Goal: Transaction & Acquisition: Purchase product/service

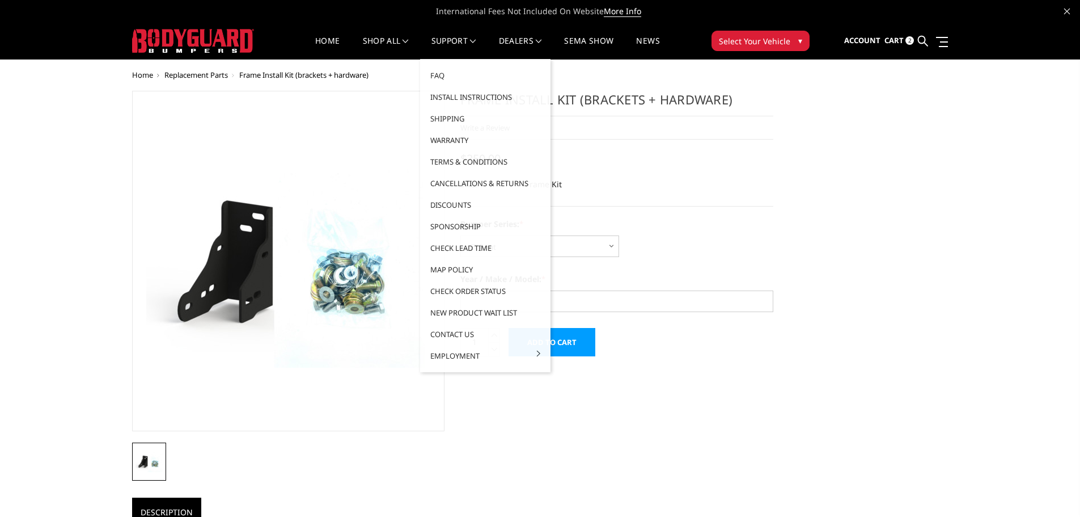
select select "1313"
click at [453, 100] on link "Install Instructions" at bounding box center [485, 97] width 121 height 22
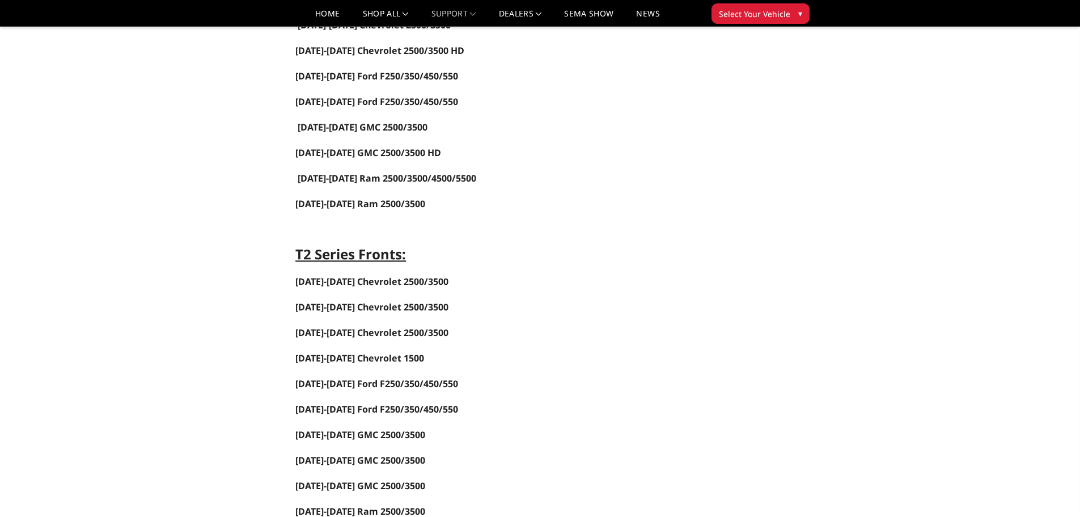
scroll to position [680, 0]
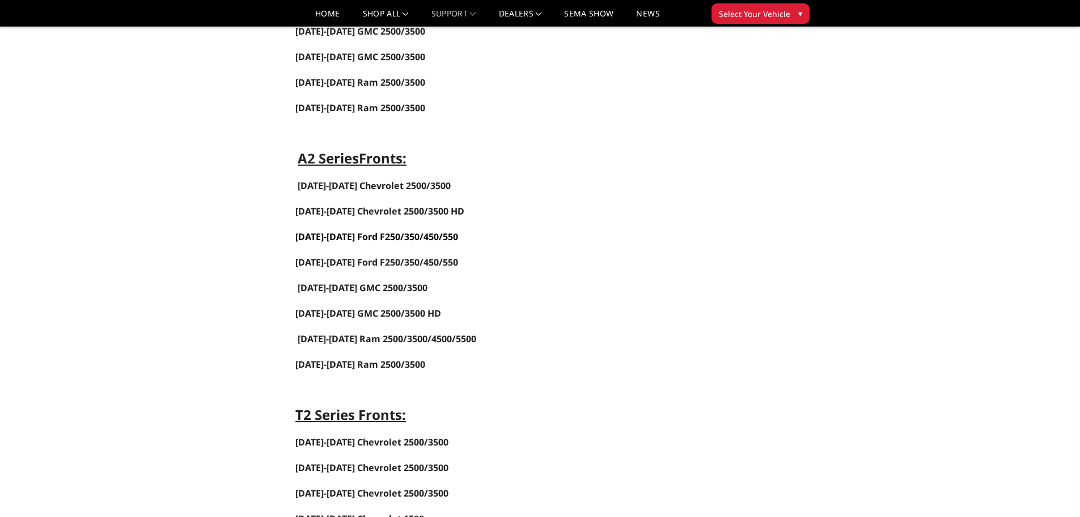
click at [357, 238] on link "2023-2025 Ford F250/350/450/550" at bounding box center [376, 236] width 163 height 12
click at [335, 212] on span "2024-2025 Chevrolet 2500/3500 HD" at bounding box center [379, 211] width 169 height 12
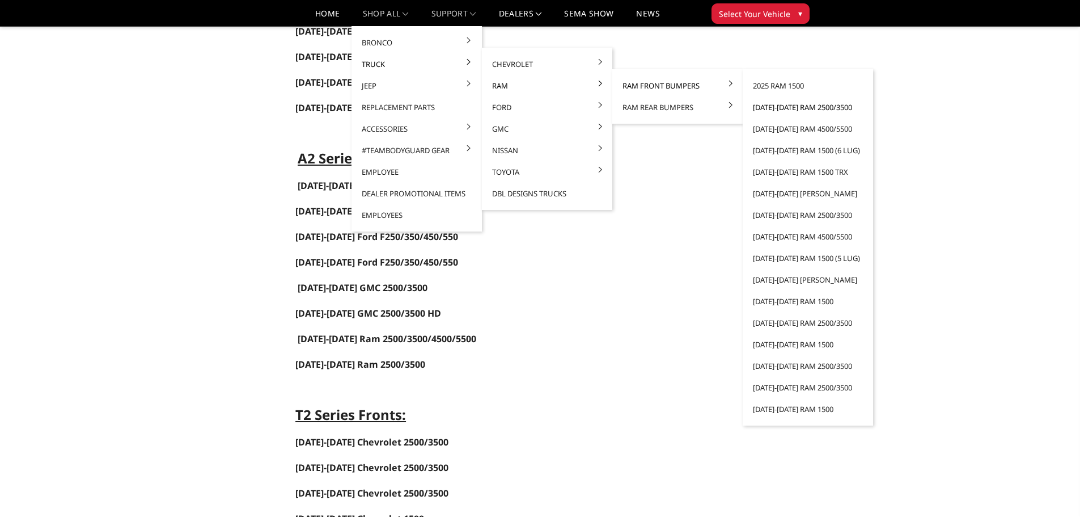
click at [791, 106] on link "[DATE]-[DATE] Ram 2500/3500" at bounding box center [807, 107] width 121 height 22
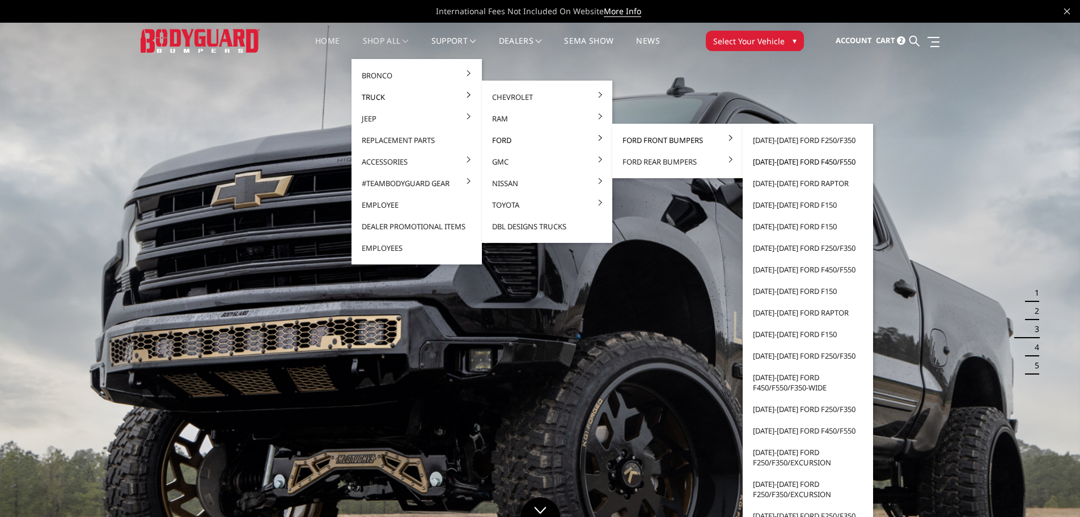
click at [777, 162] on link "[DATE]-[DATE] Ford F450/F550" at bounding box center [807, 162] width 121 height 22
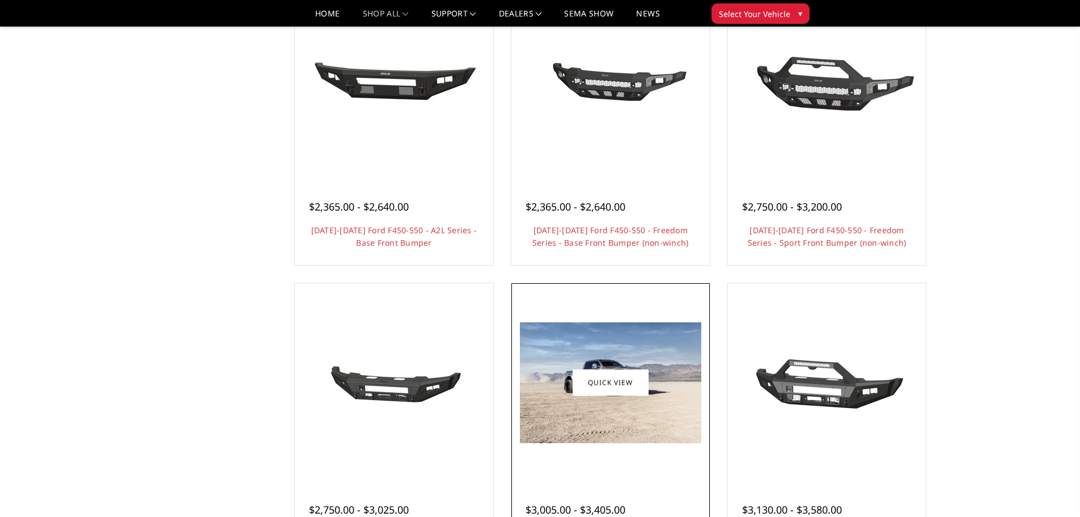
scroll to position [737, 0]
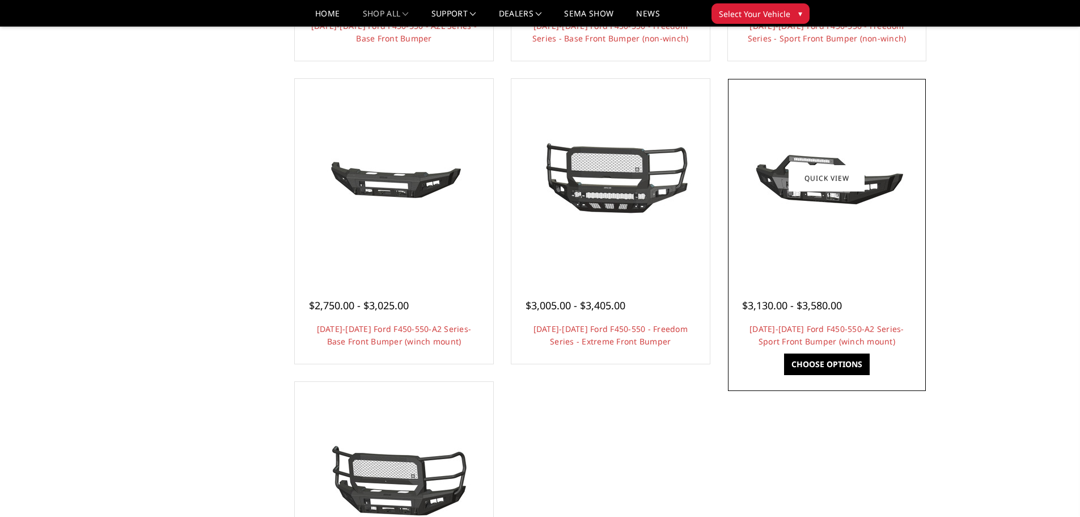
click at [804, 229] on div at bounding box center [827, 178] width 193 height 193
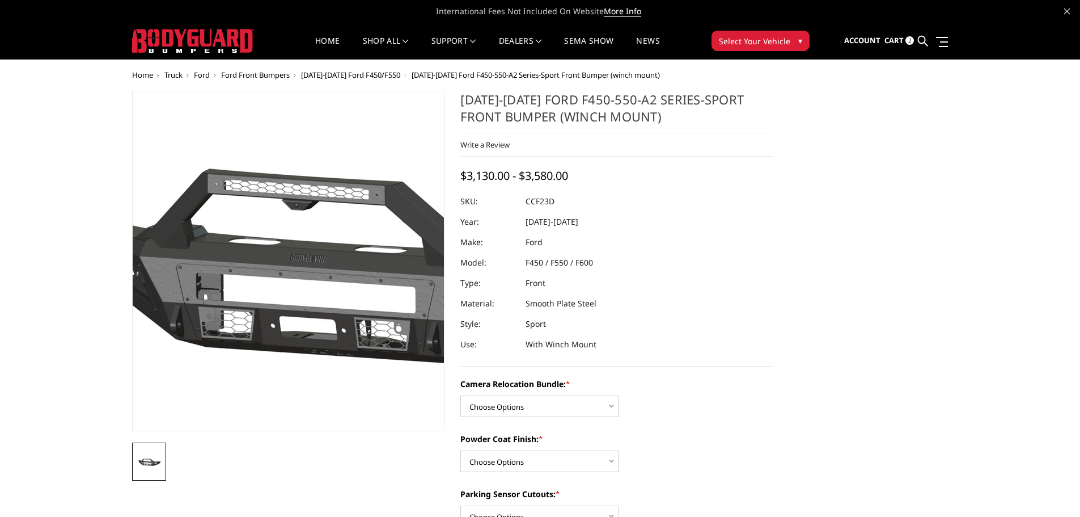
click at [236, 325] on img at bounding box center [357, 262] width 726 height 340
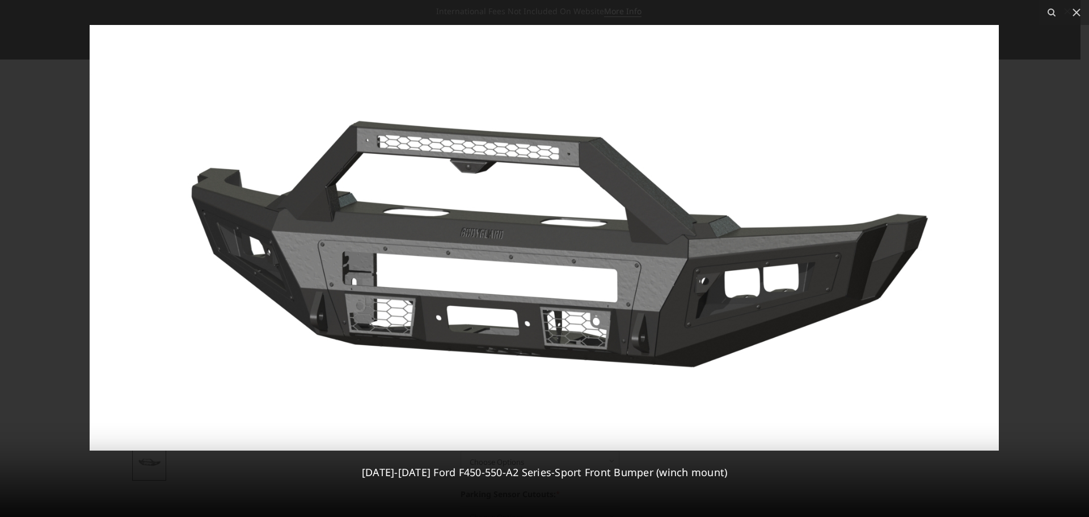
click at [565, 333] on img at bounding box center [544, 237] width 909 height 425
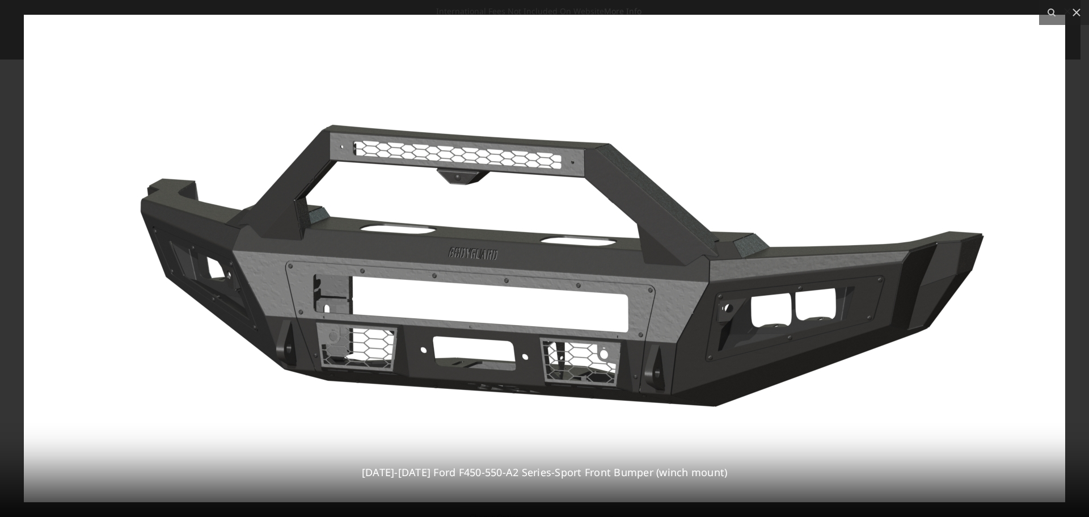
click at [565, 333] on img at bounding box center [544, 258] width 1041 height 487
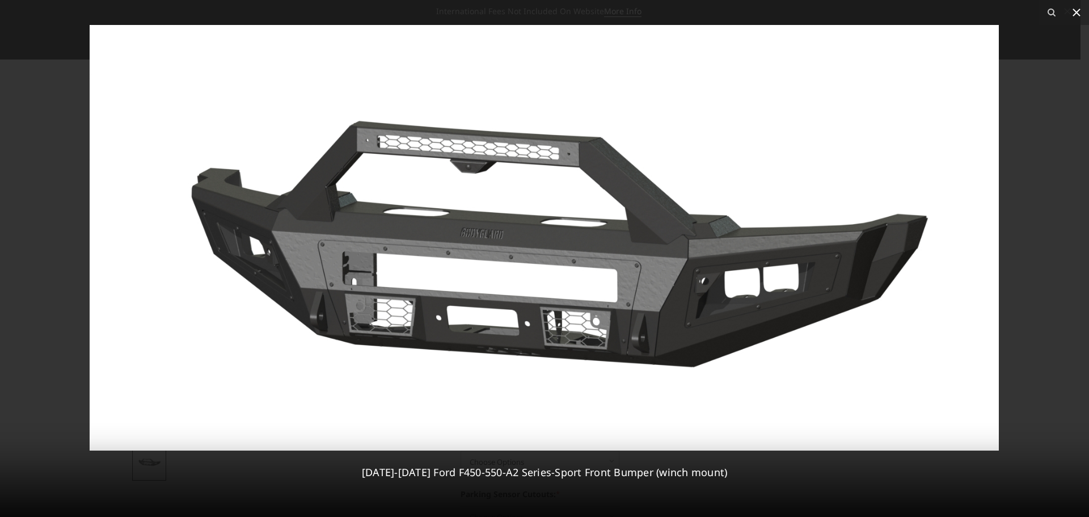
click at [1077, 15] on icon at bounding box center [1076, 13] width 14 height 14
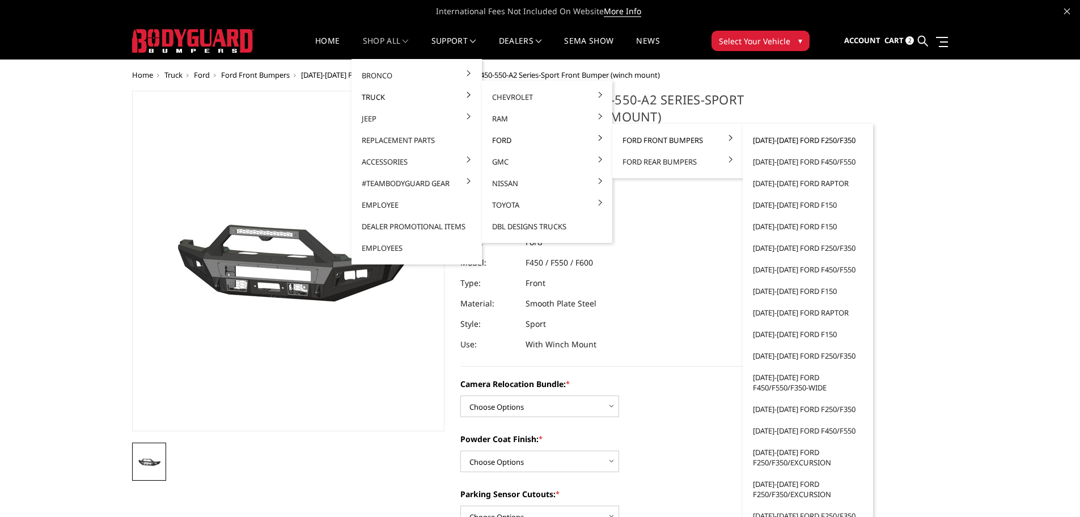
click at [794, 142] on link "[DATE]-[DATE] Ford F250/F350" at bounding box center [807, 140] width 121 height 22
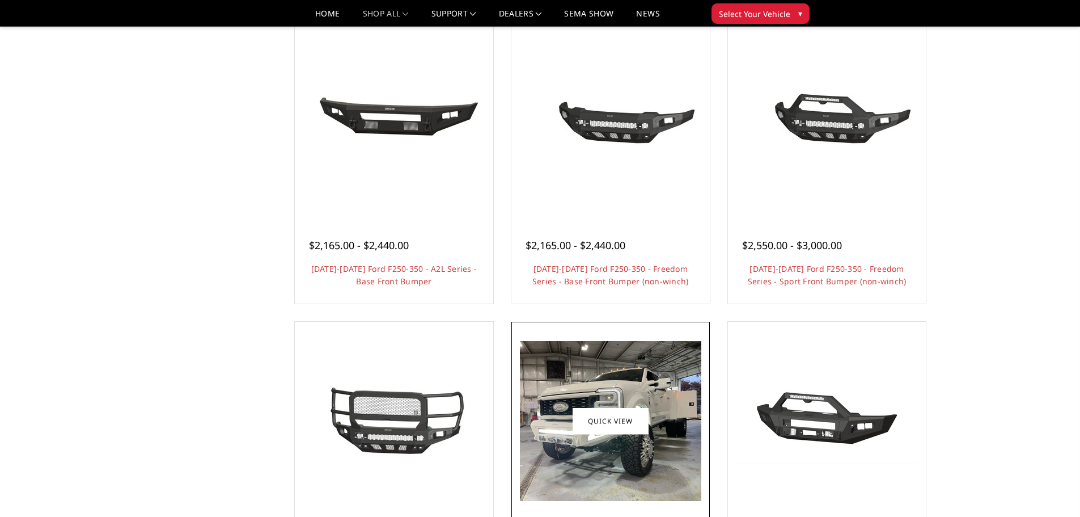
scroll to position [510, 0]
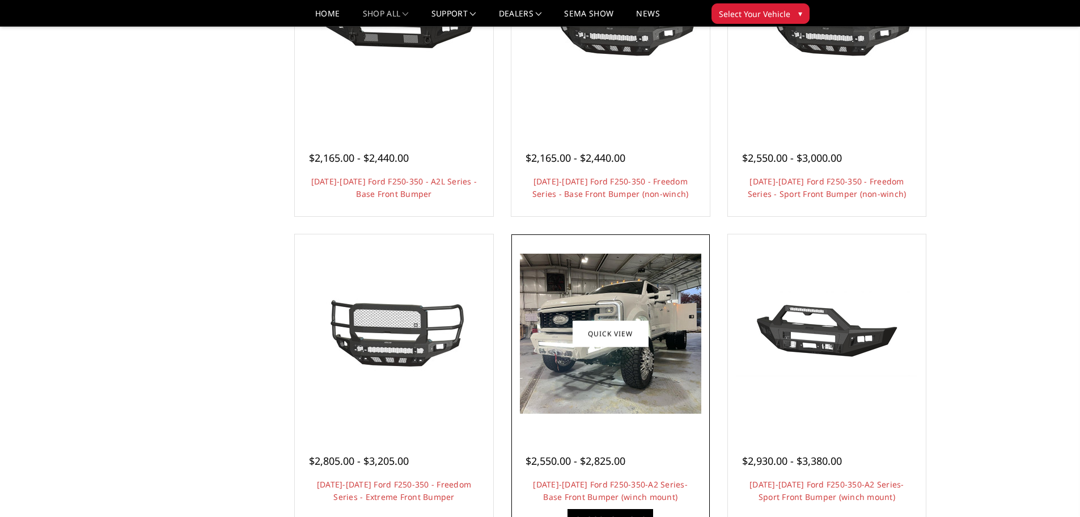
click at [619, 390] on img at bounding box center [610, 333] width 181 height 160
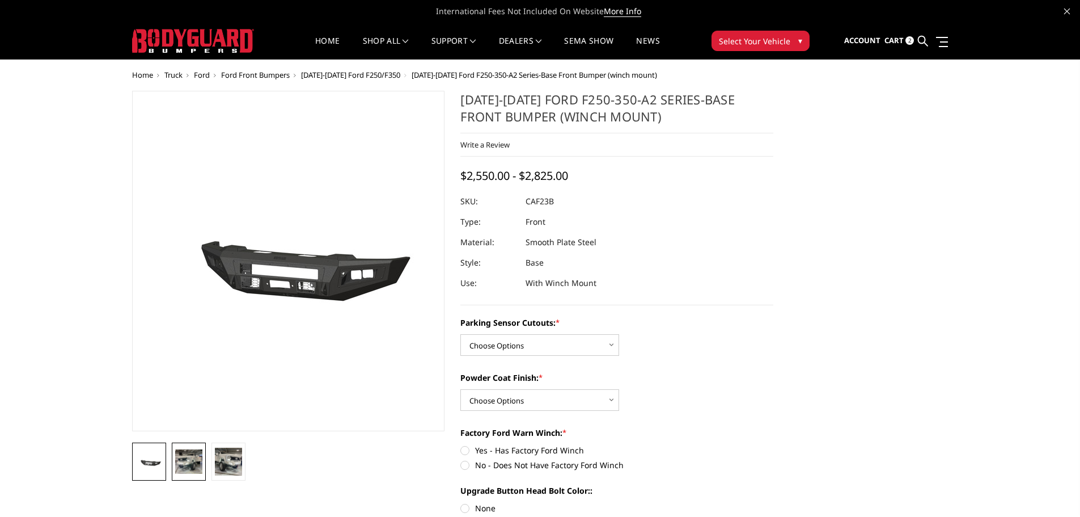
click at [187, 469] on img at bounding box center [188, 461] width 27 height 24
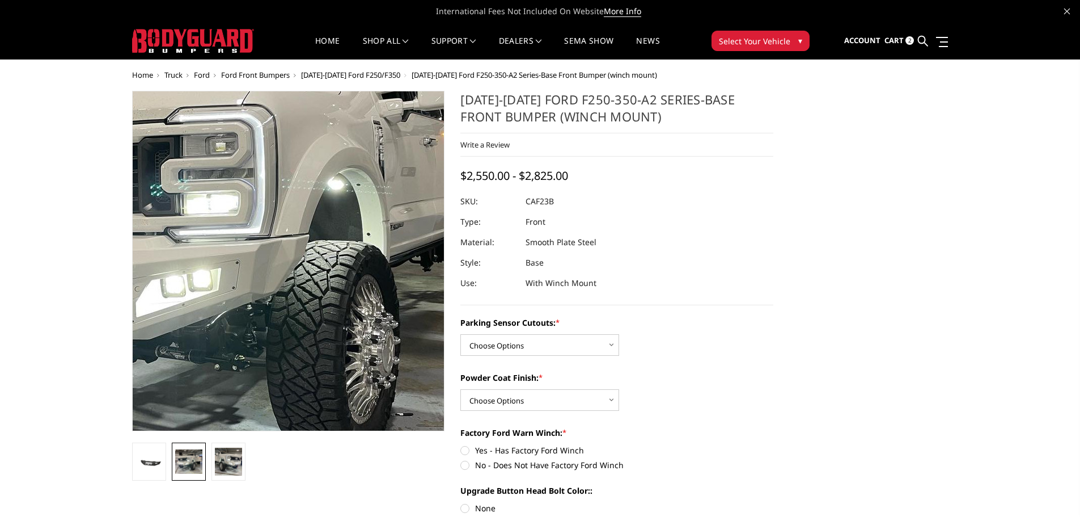
click at [336, 287] on img at bounding box center [226, 239] width 726 height 640
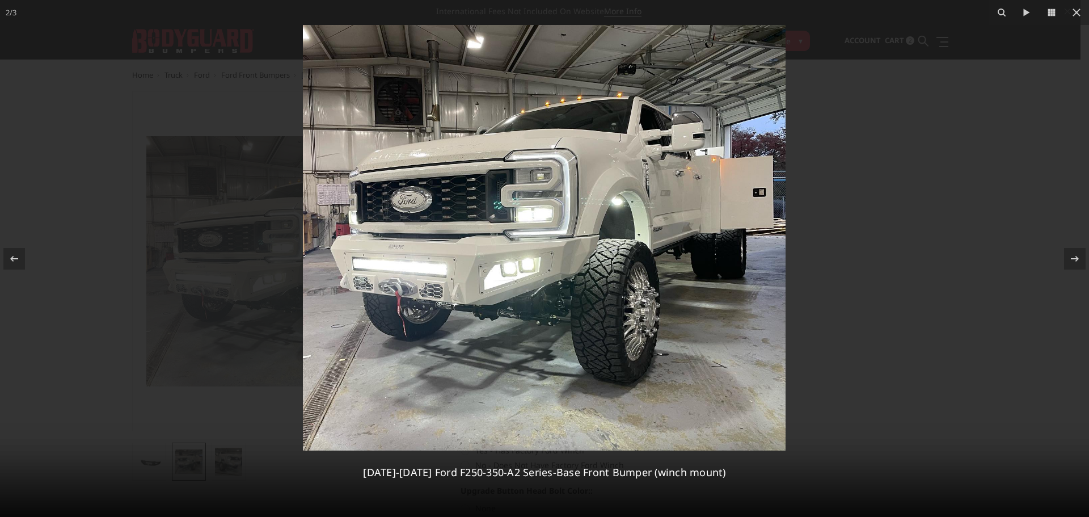
click at [456, 295] on img at bounding box center [544, 237] width 483 height 425
click at [1077, 13] on icon at bounding box center [1076, 13] width 8 height 8
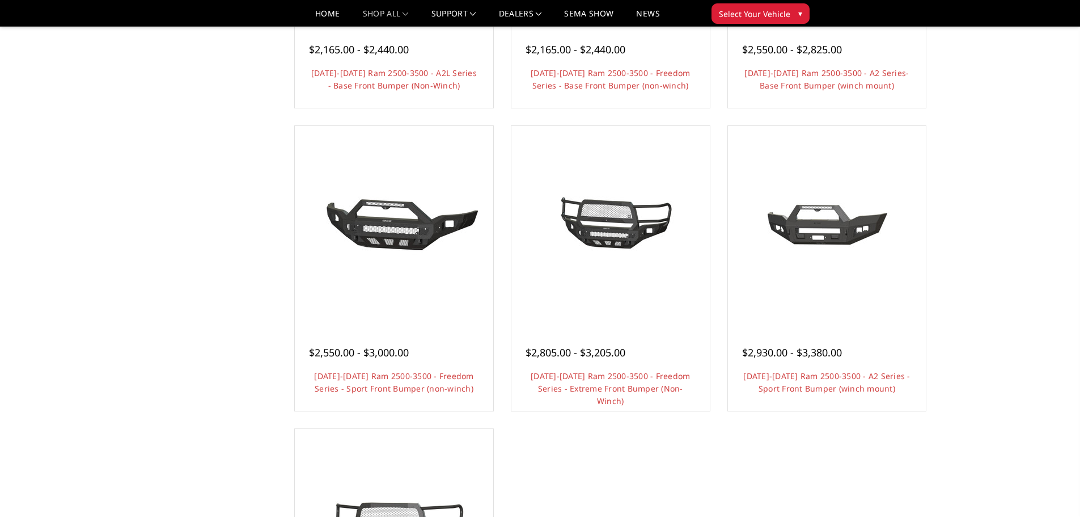
scroll to position [624, 0]
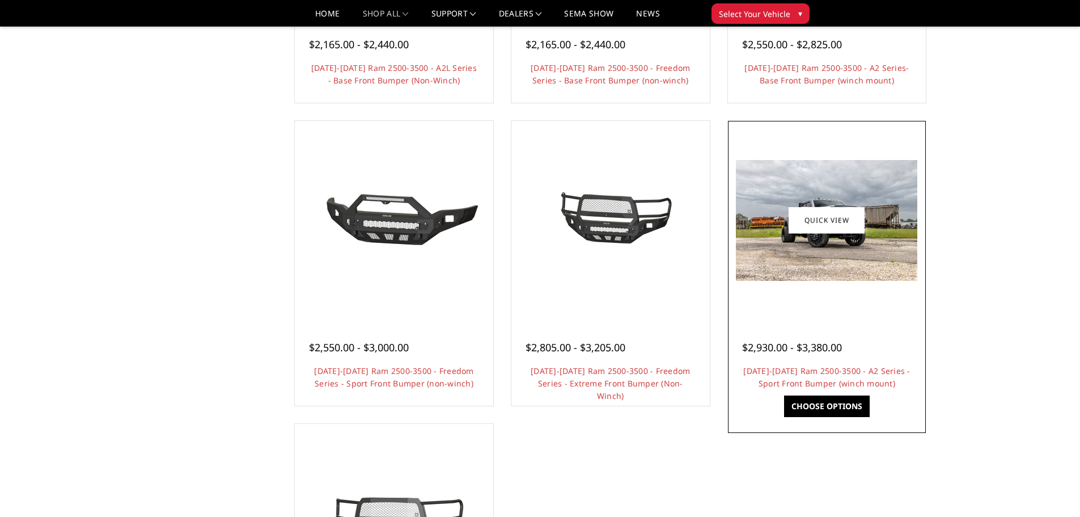
click at [740, 288] on div at bounding box center [827, 220] width 193 height 193
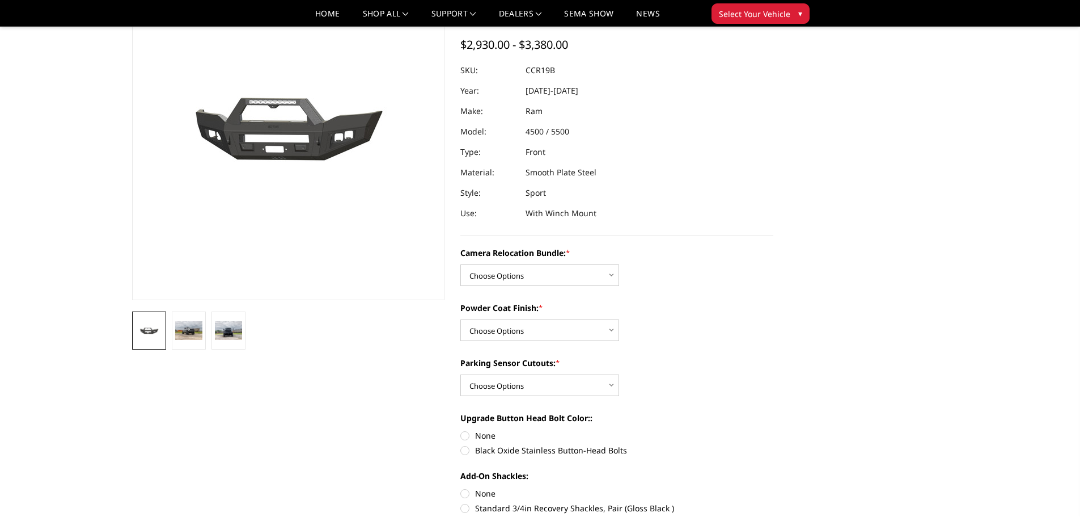
scroll to position [113, 0]
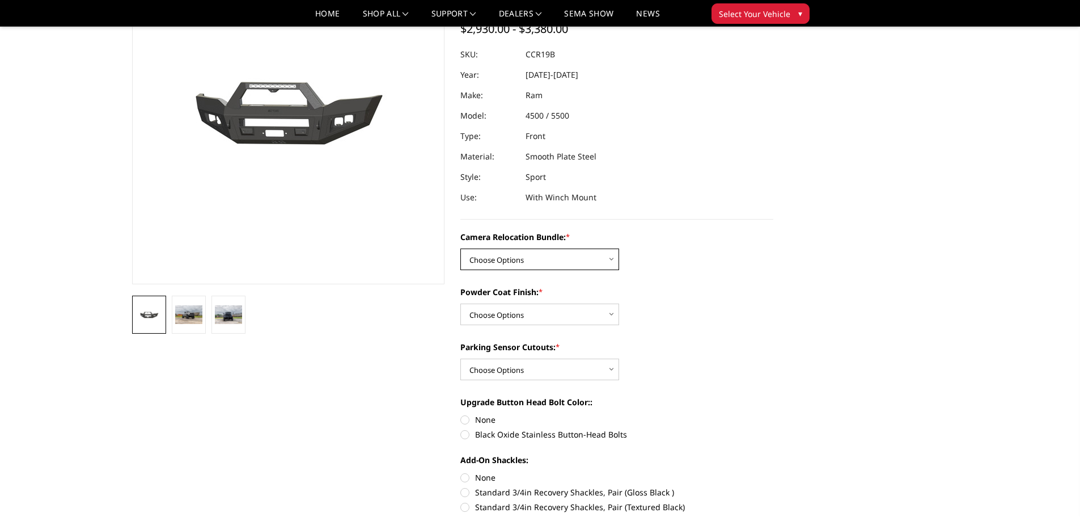
click at [588, 256] on select "Choose Options WITHOUT Camera Relocation Bundle WITH Camera Relocation Bundle" at bounding box center [539, 259] width 159 height 22
select select "2602"
click at [460, 248] on select "Choose Options WITHOUT Camera Relocation Bundle WITH Camera Relocation Bundle" at bounding box center [539, 259] width 159 height 22
click at [561, 318] on select "Choose Options Textured Black Powder Coat Bare Metal" at bounding box center [539, 314] width 159 height 22
select select "2601"
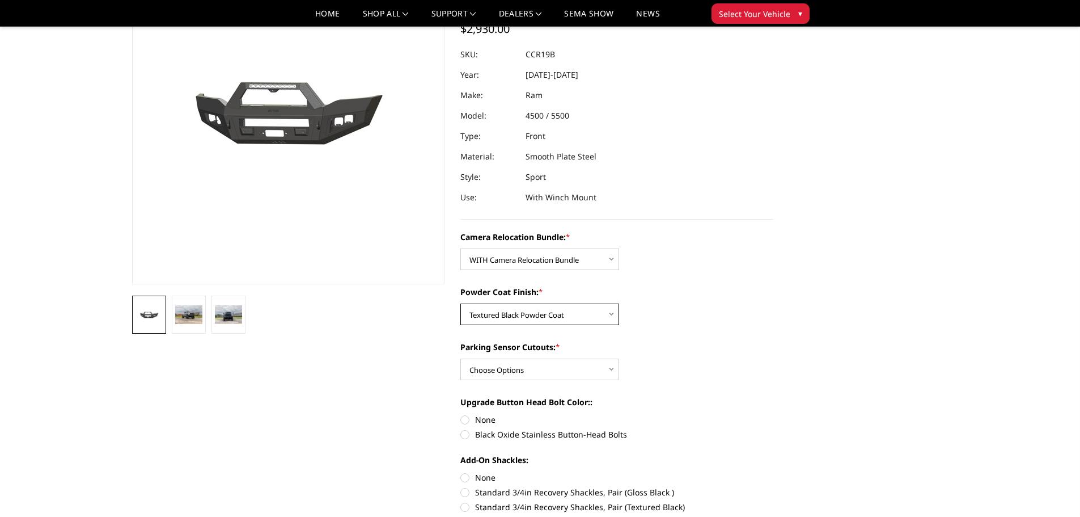
click at [460, 303] on select "Choose Options Textured Black Powder Coat Bare Metal" at bounding box center [539, 314] width 159 height 22
click at [558, 371] on select "Choose Options Yes - With Parking Sensor Cutouts No - Without Parking Sensor Cu…" at bounding box center [539, 369] width 159 height 22
select select "2599"
click at [460, 358] on select "Choose Options Yes - With Parking Sensor Cutouts No - Without Parking Sensor Cu…" at bounding box center [539, 369] width 159 height 22
click at [463, 420] on label "None" at bounding box center [616, 419] width 313 height 12
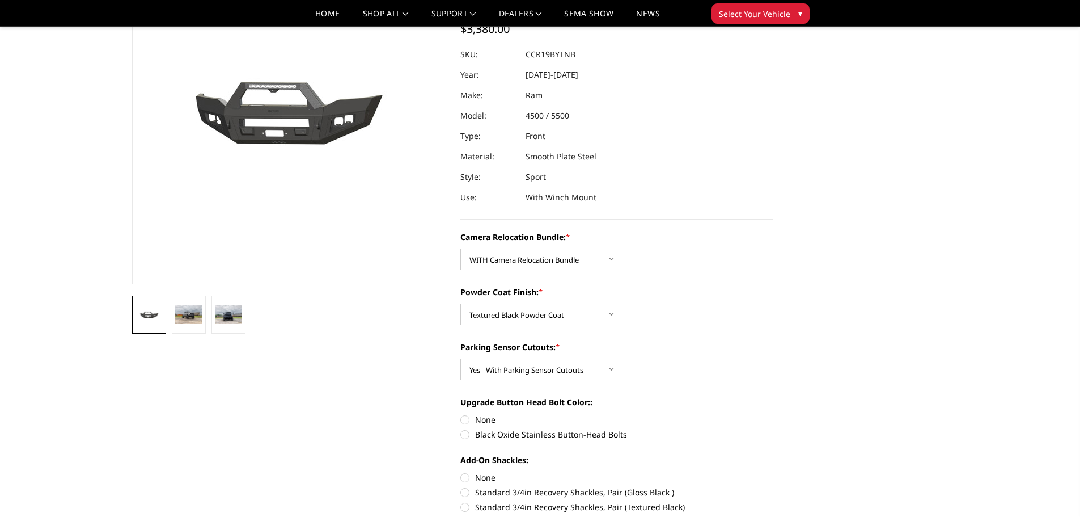
click at [461, 414] on input "None" at bounding box center [460, 413] width 1 height 1
radio input "true"
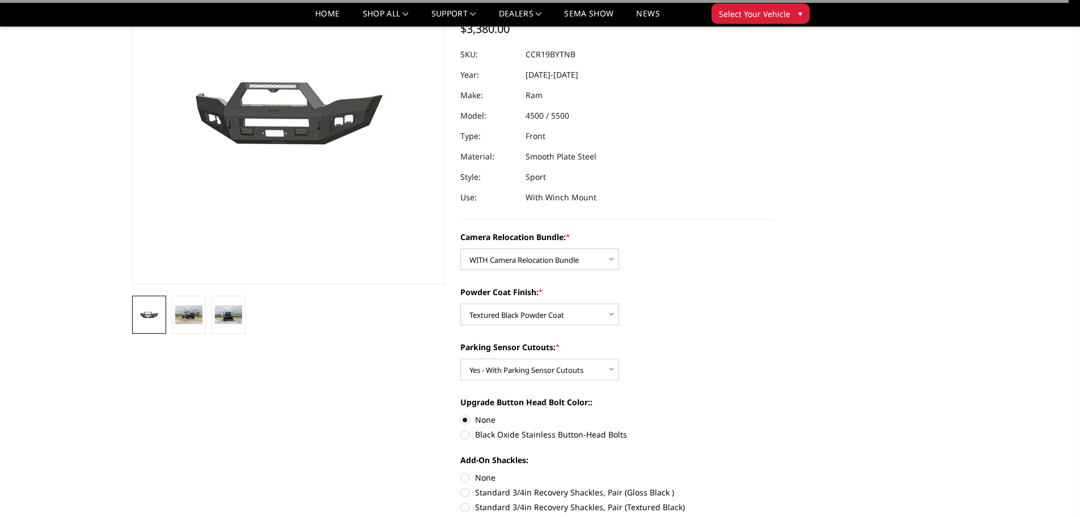
click at [463, 477] on label "None" at bounding box center [616, 477] width 313 height 12
click at [461, 472] on input "None" at bounding box center [460, 471] width 1 height 1
radio input "true"
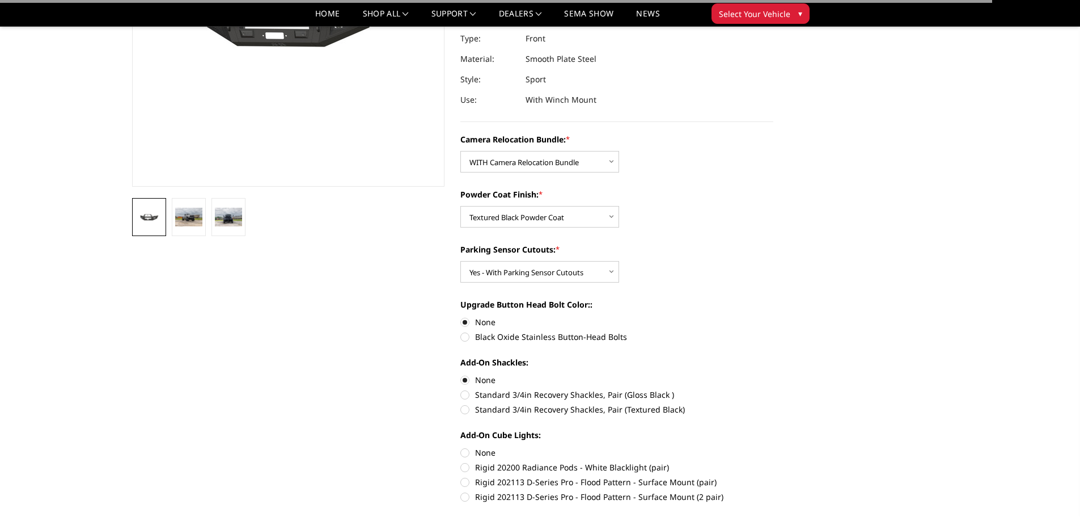
scroll to position [397, 0]
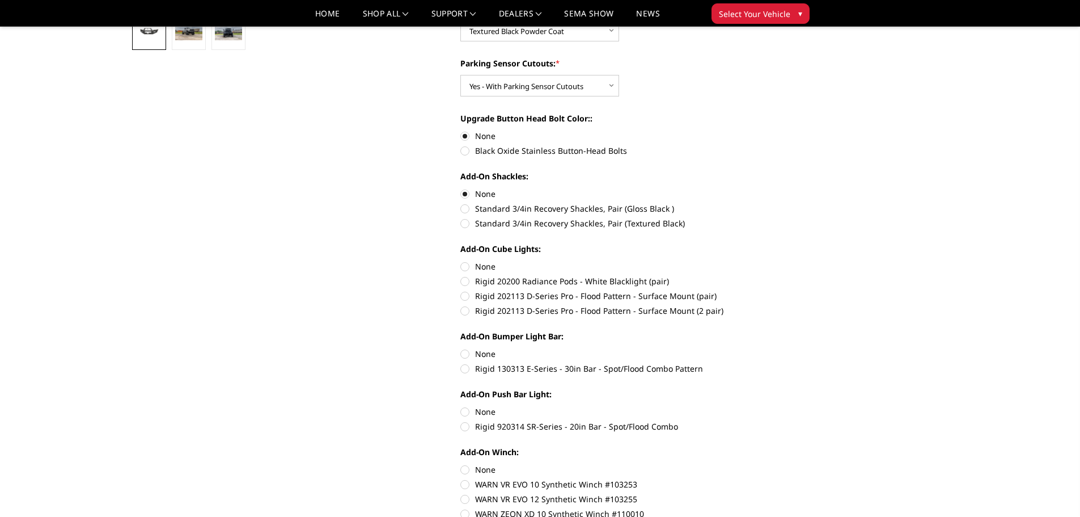
click at [464, 261] on label "None" at bounding box center [616, 266] width 313 height 12
click at [461, 261] on input "None" at bounding box center [460, 260] width 1 height 1
radio input "true"
click at [461, 354] on label "None" at bounding box center [616, 354] width 313 height 12
click at [461, 348] on input "None" at bounding box center [460, 348] width 1 height 1
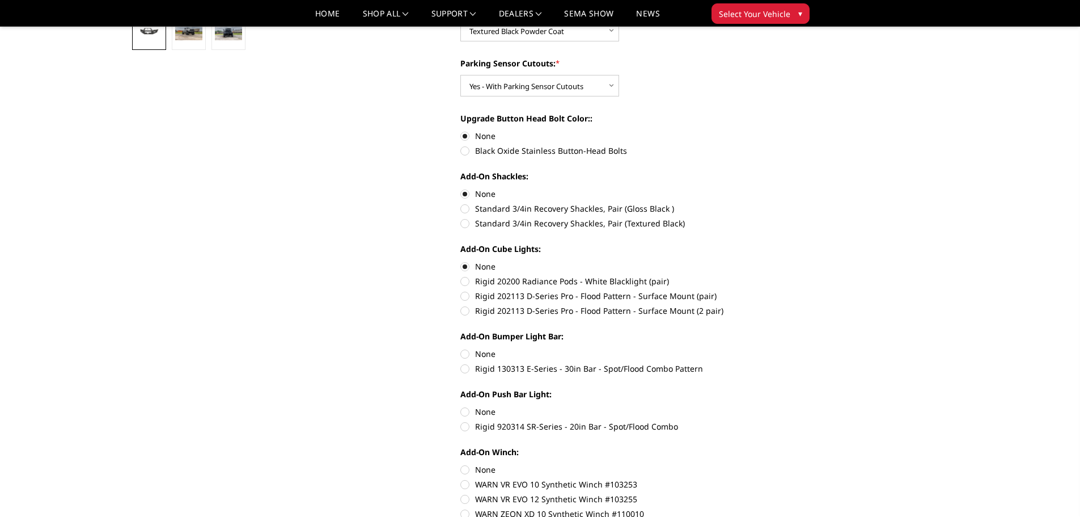
radio input "true"
click at [466, 410] on label "None" at bounding box center [616, 411] width 313 height 12
click at [461, 406] on input "None" at bounding box center [460, 405] width 1 height 1
radio input "true"
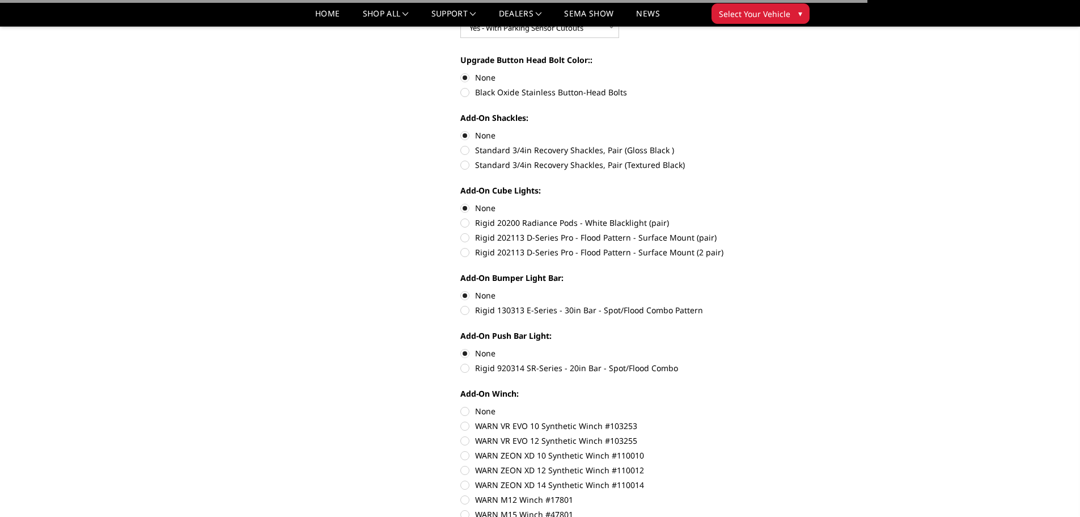
scroll to position [567, 0]
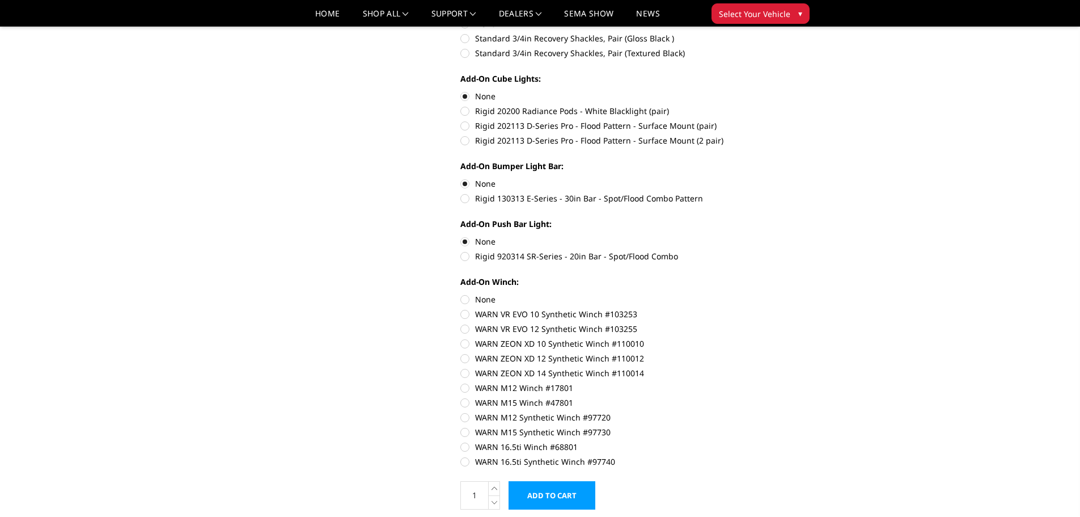
click at [464, 301] on label "None" at bounding box center [616, 299] width 313 height 12
click at [461, 294] on input "None" at bounding box center [460, 293] width 1 height 1
radio input "true"
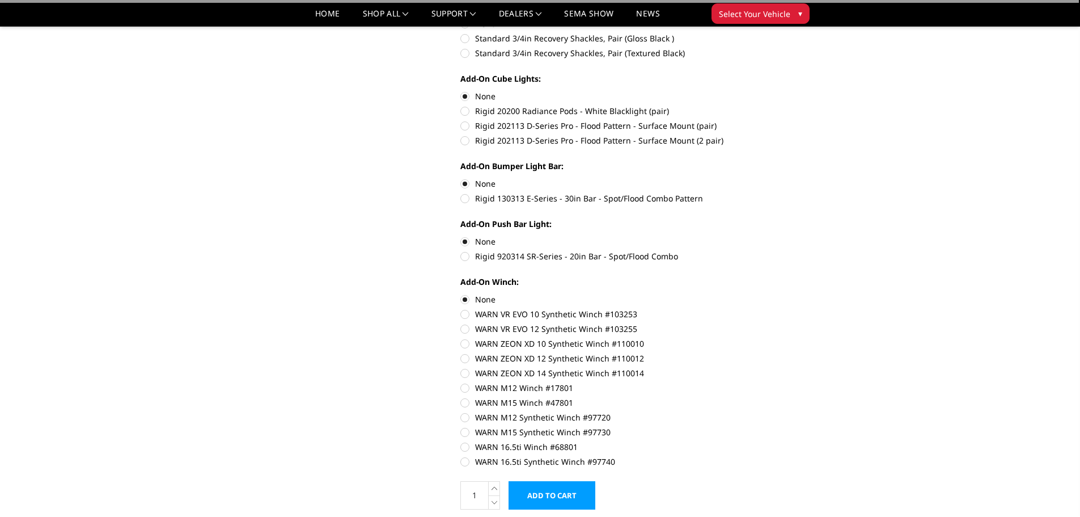
click at [554, 491] on input "Add to Cart" at bounding box center [552, 495] width 87 height 28
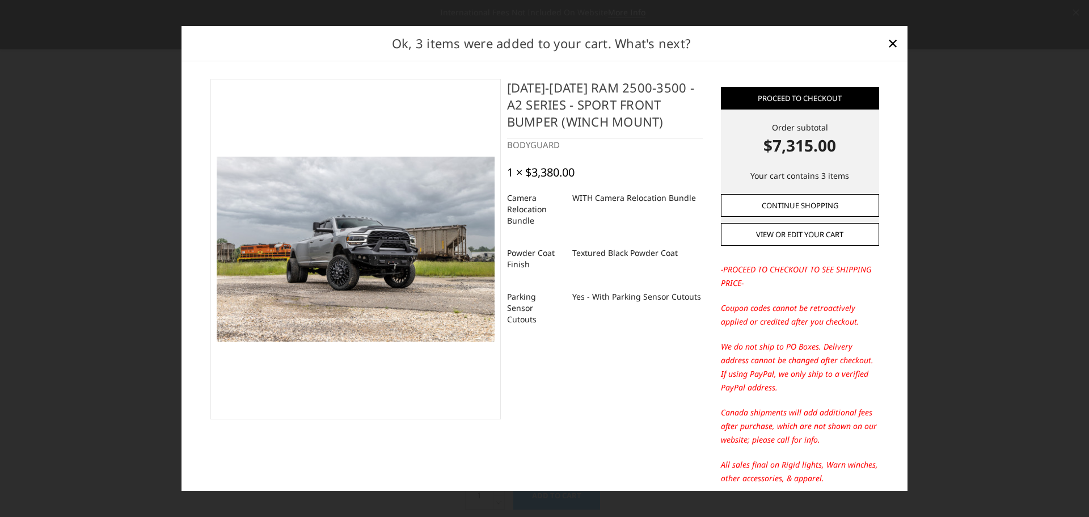
click at [804, 205] on link "Continue Shopping" at bounding box center [800, 205] width 158 height 23
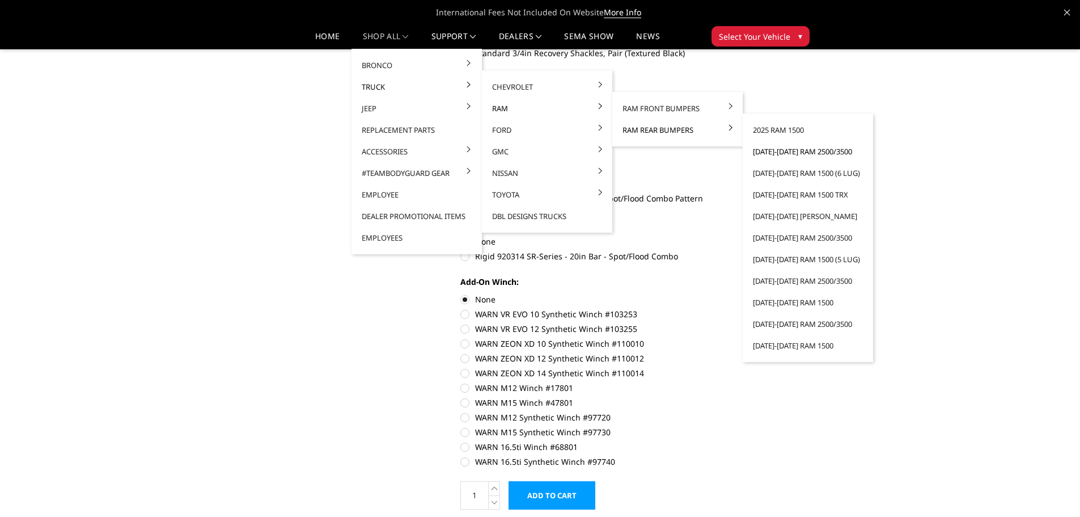
click at [784, 151] on link "[DATE]-[DATE] Ram 2500/3500" at bounding box center [807, 152] width 121 height 22
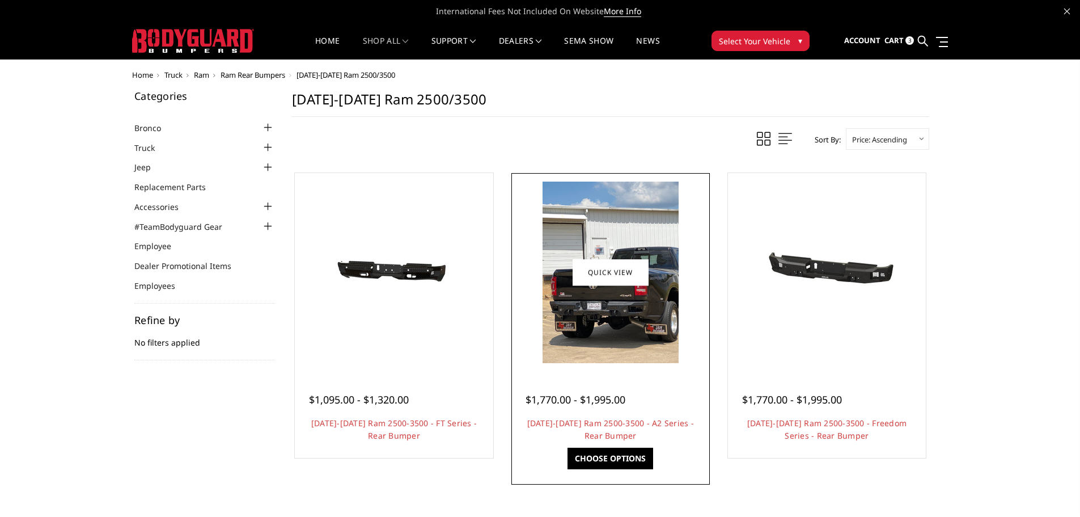
click at [607, 304] on img at bounding box center [611, 271] width 136 height 181
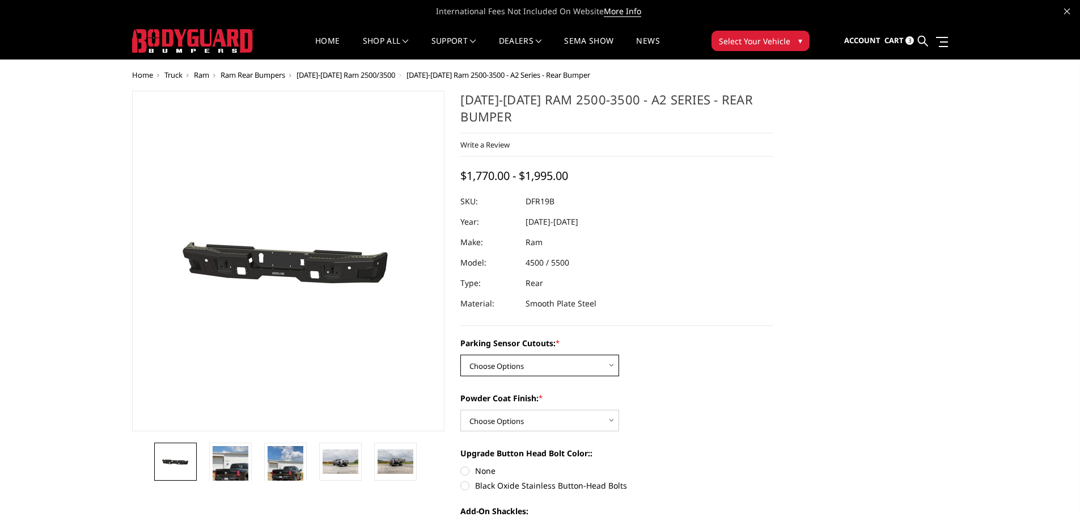
click at [593, 361] on select "Choose Options No - Without Parking Sensor Cutouts Yes - With Parking Sensor Cu…" at bounding box center [539, 365] width 159 height 22
select select "2165"
click at [460, 354] on select "Choose Options No - Without Parking Sensor Cutouts Yes - With Parking Sensor Cu…" at bounding box center [539, 365] width 159 height 22
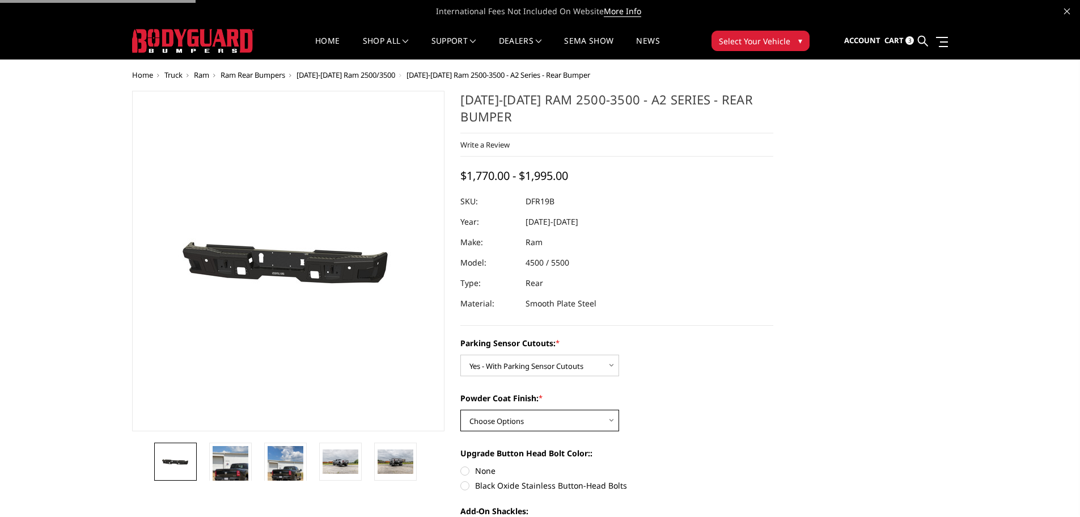
click at [566, 419] on select "Choose Options Bare Metal Textured Black Powder Coat" at bounding box center [539, 420] width 159 height 22
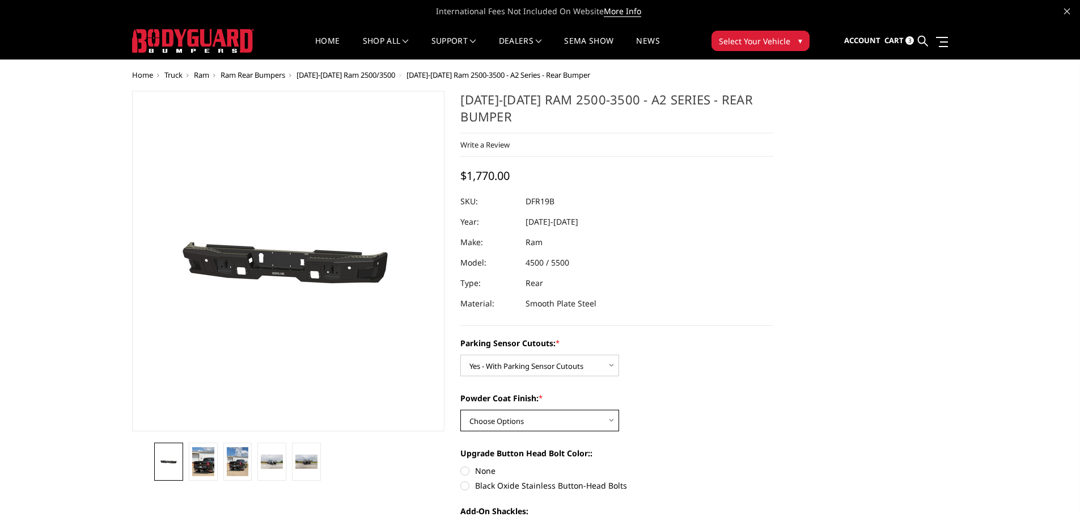
select select "2167"
click at [460, 409] on select "Choose Options Bare Metal Textured Black Powder Coat" at bounding box center [539, 420] width 159 height 22
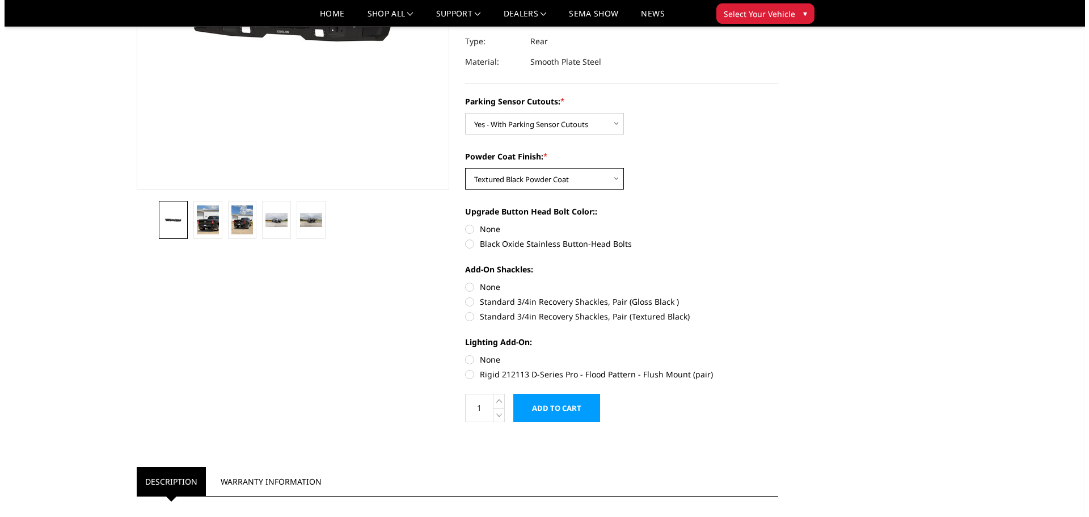
scroll to position [227, 0]
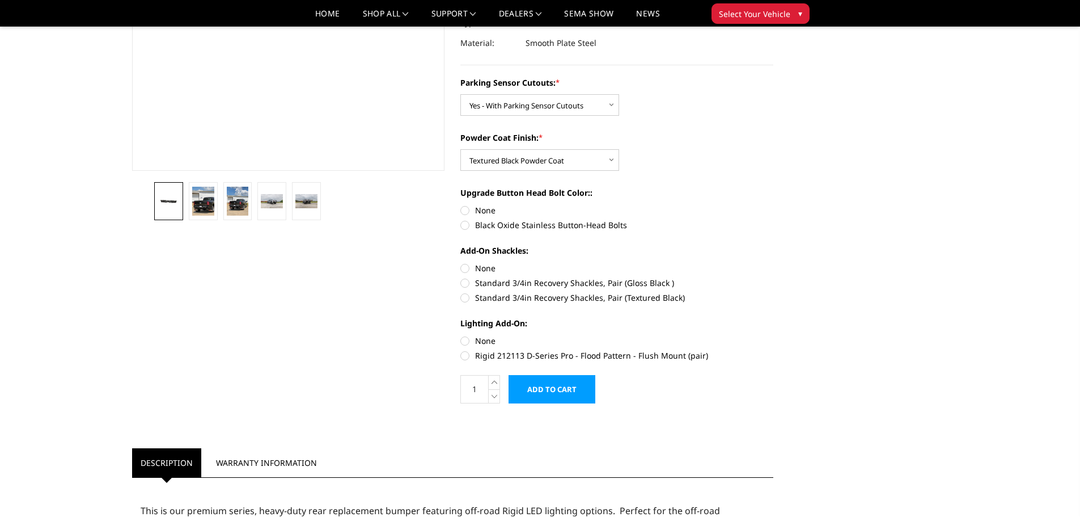
click at [464, 209] on label "None" at bounding box center [616, 210] width 313 height 12
click at [461, 205] on input "None" at bounding box center [460, 204] width 1 height 1
radio input "true"
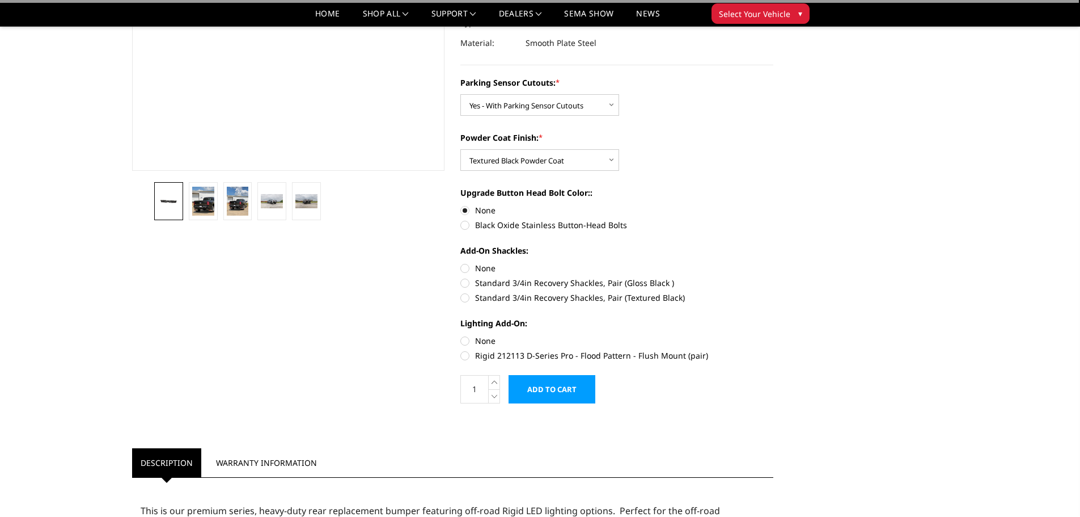
click at [465, 270] on label "None" at bounding box center [616, 268] width 313 height 12
click at [461, 263] on input "None" at bounding box center [460, 262] width 1 height 1
radio input "true"
click at [463, 338] on label "None" at bounding box center [616, 341] width 313 height 12
click at [461, 335] on input "None" at bounding box center [460, 335] width 1 height 1
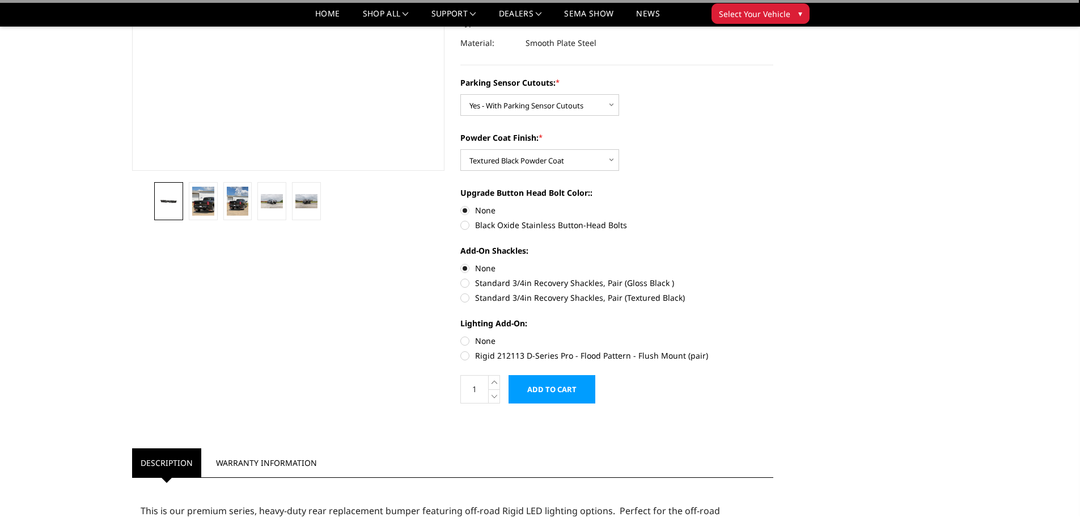
radio input "true"
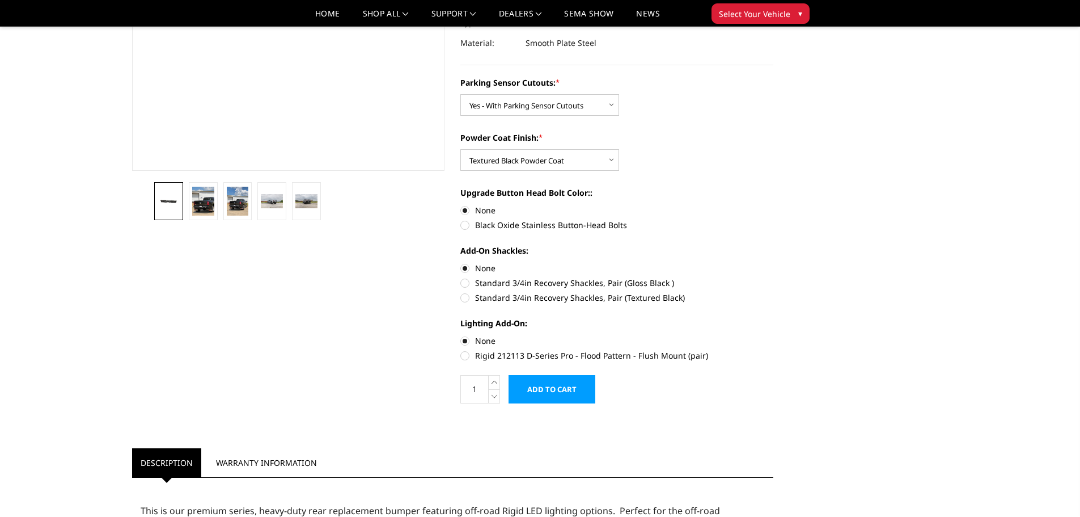
click at [573, 393] on input "Add to Cart" at bounding box center [552, 389] width 87 height 28
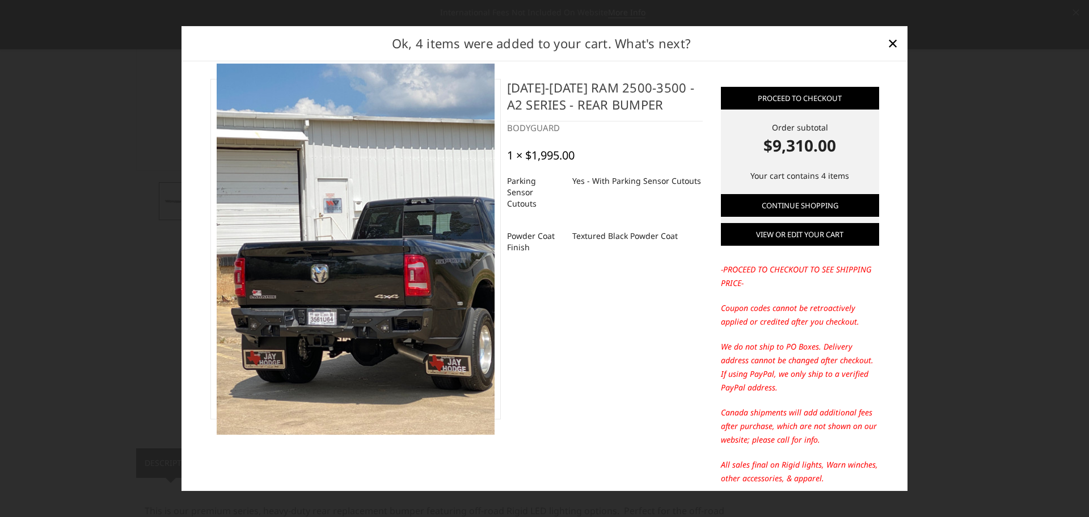
click at [801, 238] on link "View or edit your cart" at bounding box center [800, 234] width 158 height 23
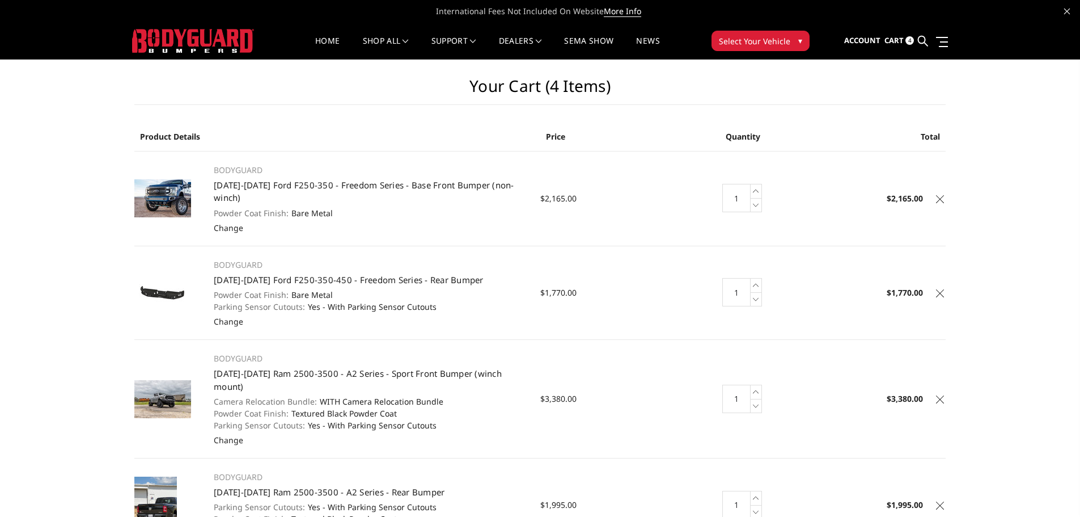
click at [941, 195] on icon at bounding box center [940, 199] width 8 height 8
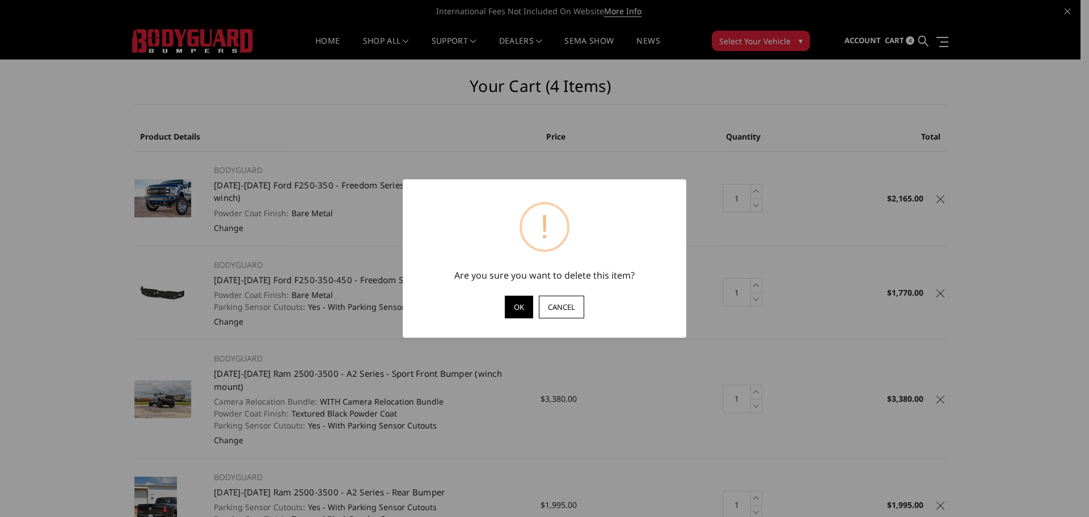
click at [509, 308] on button "OK" at bounding box center [519, 306] width 28 height 23
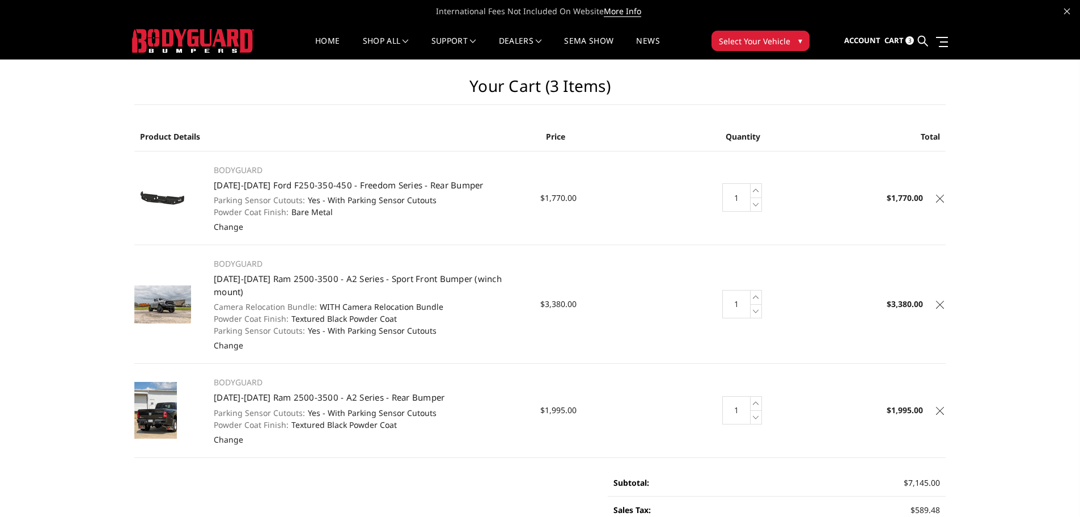
click at [941, 198] on icon at bounding box center [940, 199] width 8 height 8
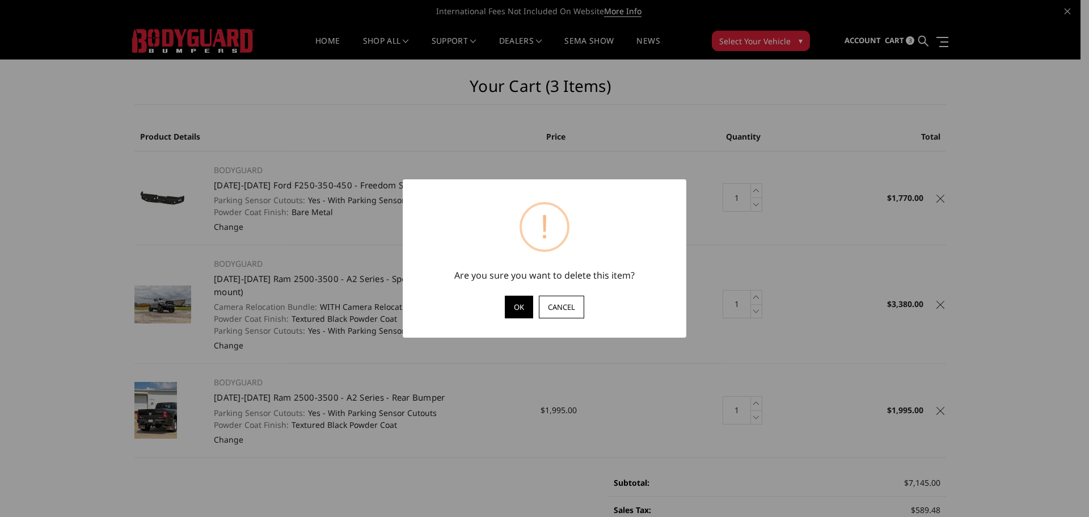
click at [515, 308] on button "OK" at bounding box center [519, 306] width 28 height 23
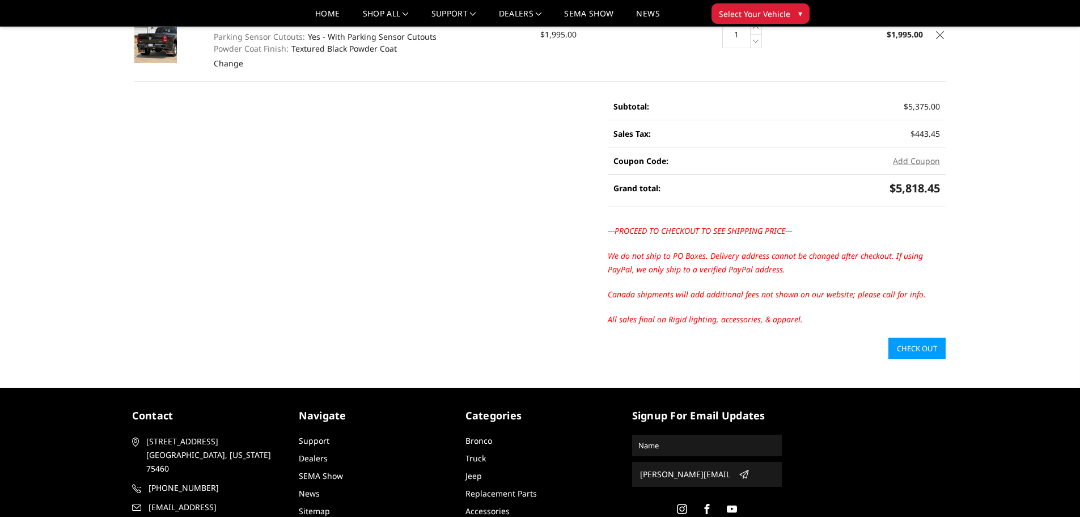
scroll to position [284, 0]
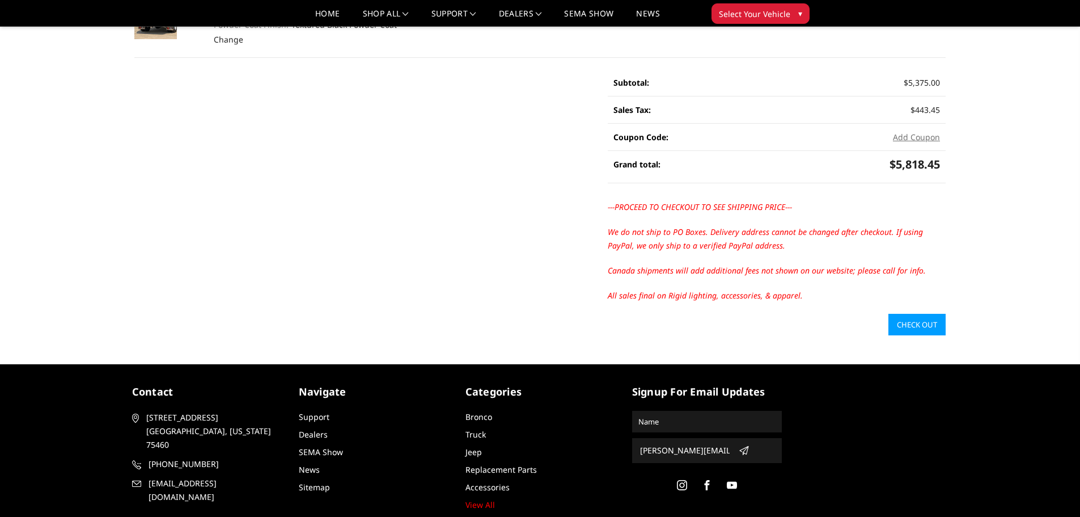
click at [921, 314] on link "Check out" at bounding box center [917, 325] width 57 height 22
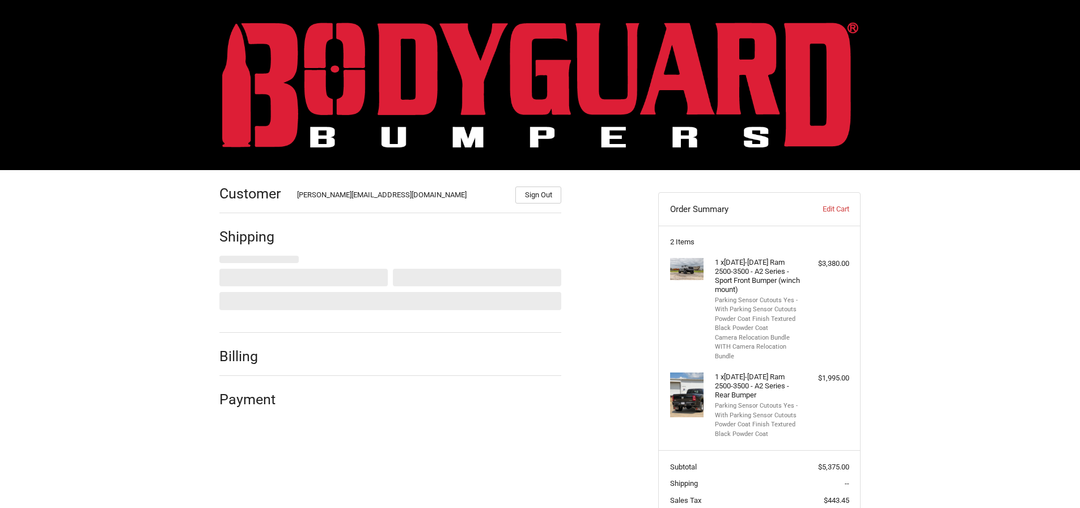
select select "US"
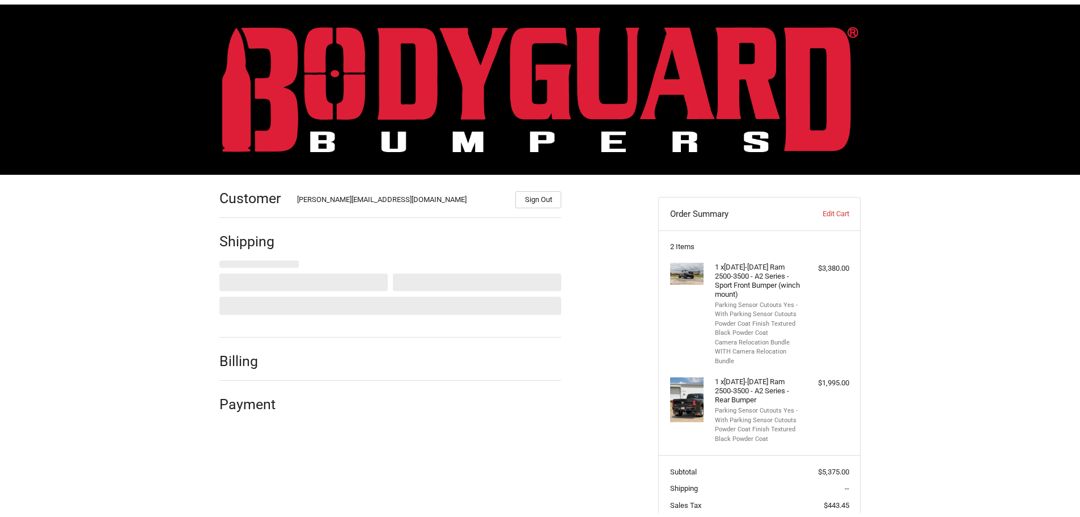
scroll to position [91, 0]
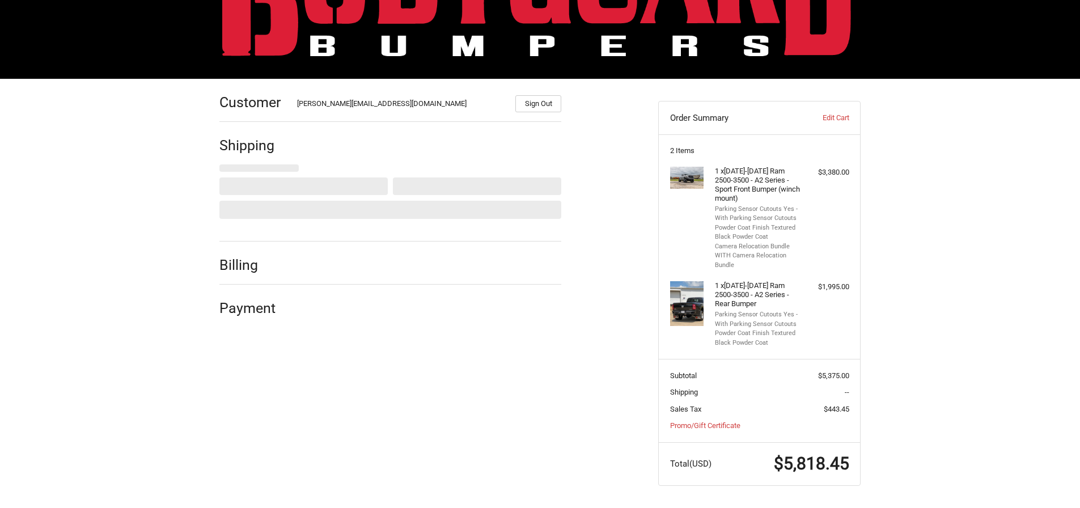
select select "[GEOGRAPHIC_DATA]"
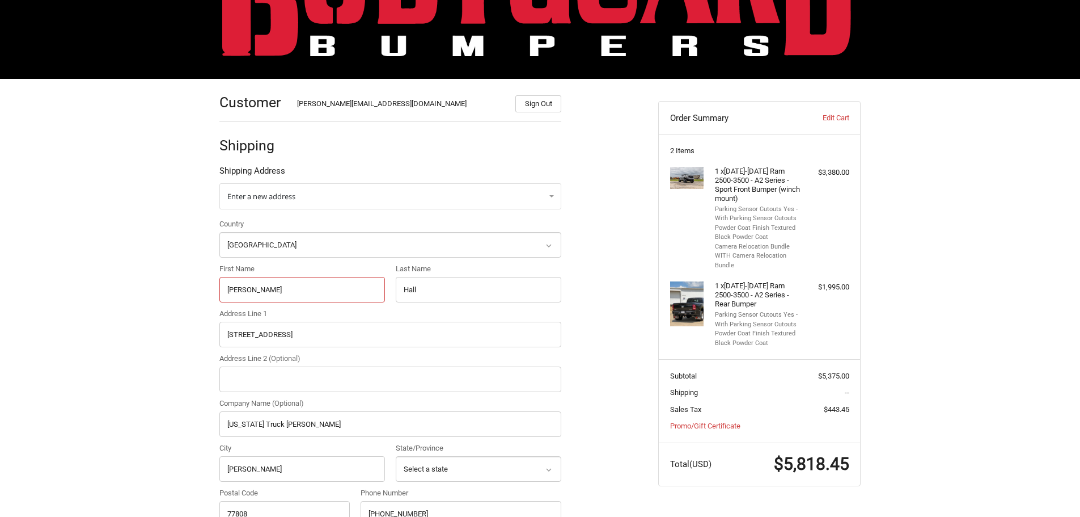
drag, startPoint x: 306, startPoint y: 294, endPoint x: 212, endPoint y: 293, distance: 94.7
click at [212, 293] on div "Customer [PERSON_NAME][EMAIL_ADDRESS][DOMAIN_NAME] Sign Out Shipping Shipping A…" at bounding box center [430, 501] width 439 height 844
type input "[PERSON_NAME]"
click at [445, 291] on input "Hall" at bounding box center [479, 290] width 166 height 26
type input "H"
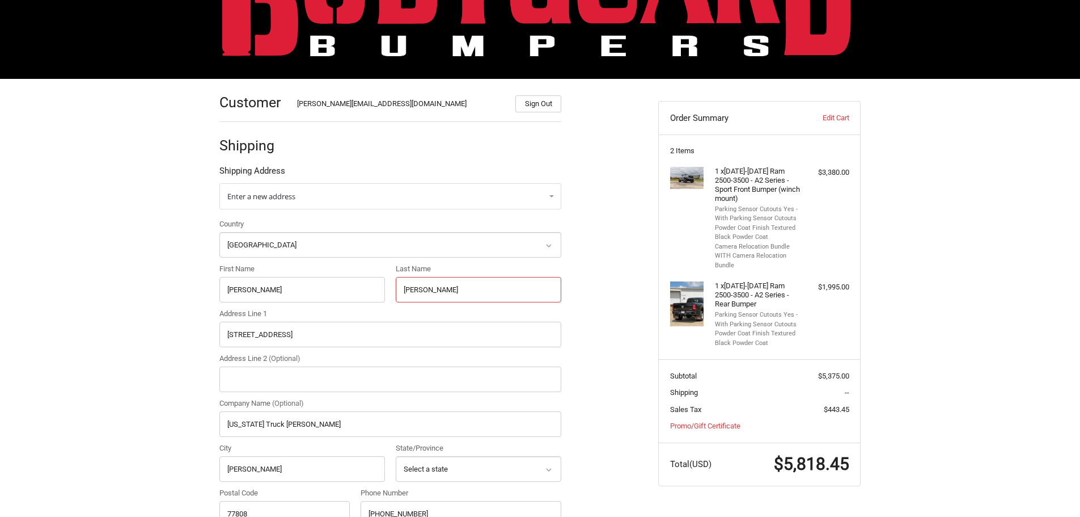
type input "[PERSON_NAME]"
type input "[STREET_ADDRESS][PERSON_NAME]"
type input "CC Plus"
type input "Conroe"
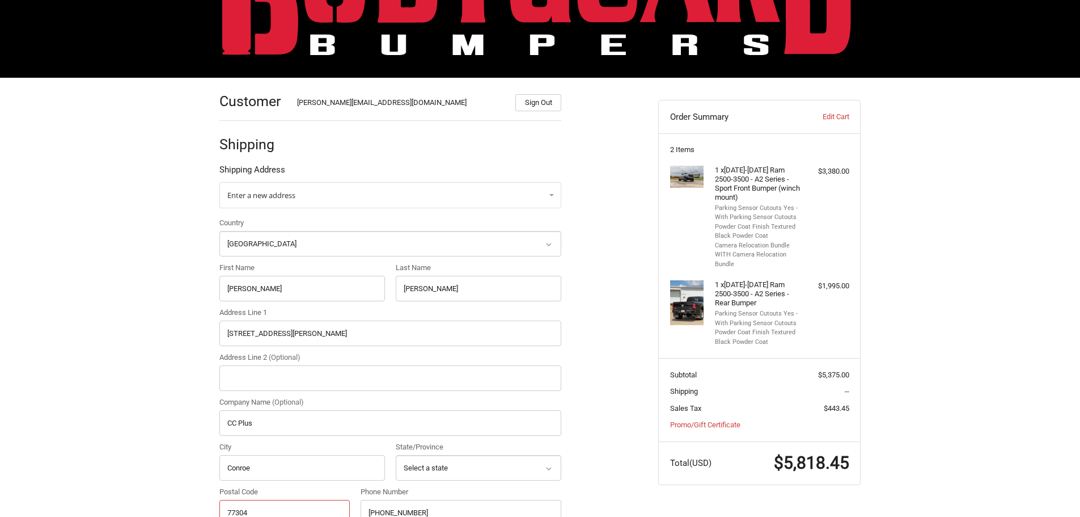
type input "77304"
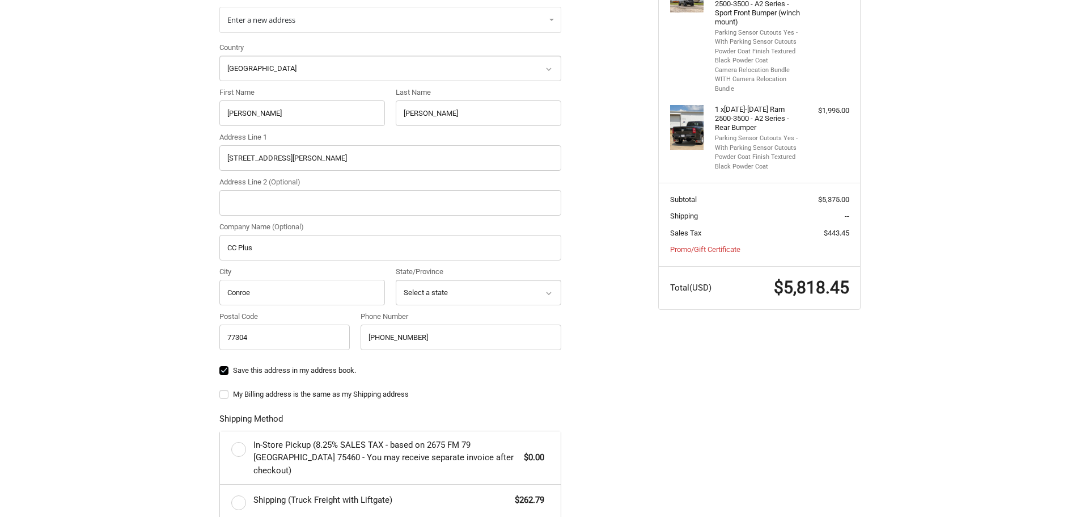
scroll to position [271, 0]
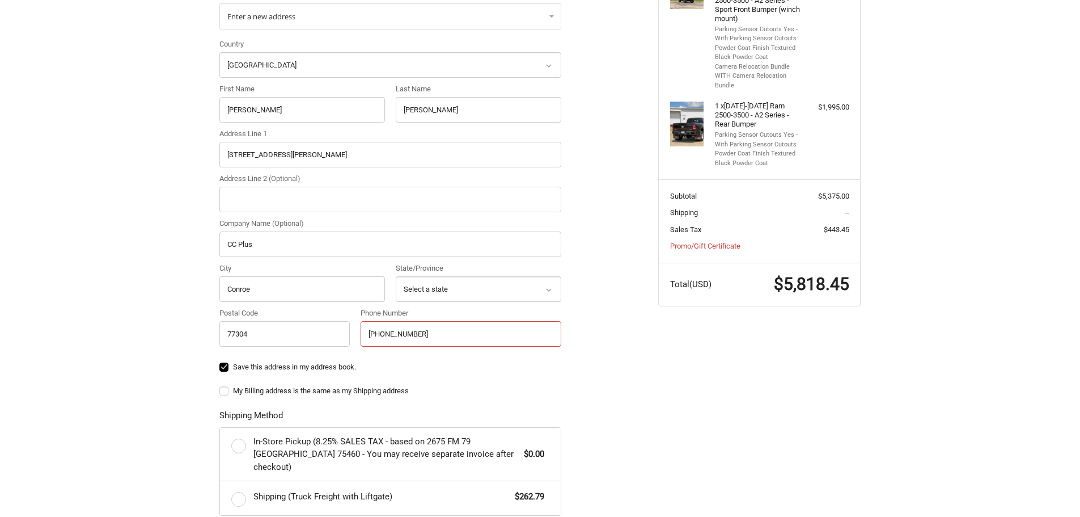
click at [422, 332] on input "[PHONE_NUMBER]" at bounding box center [461, 334] width 201 height 26
paste input "[PHONE_NUMBER]"
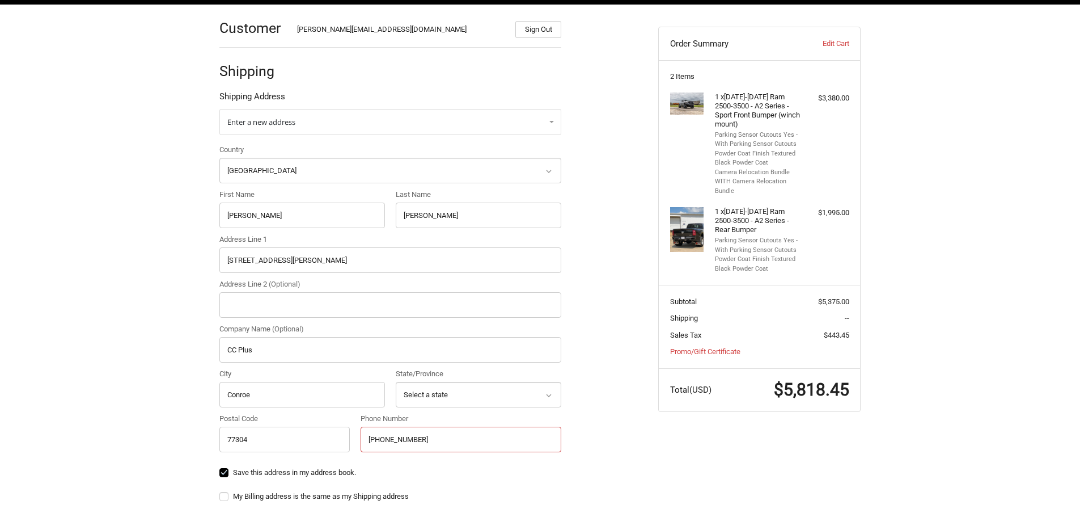
scroll to position [158, 0]
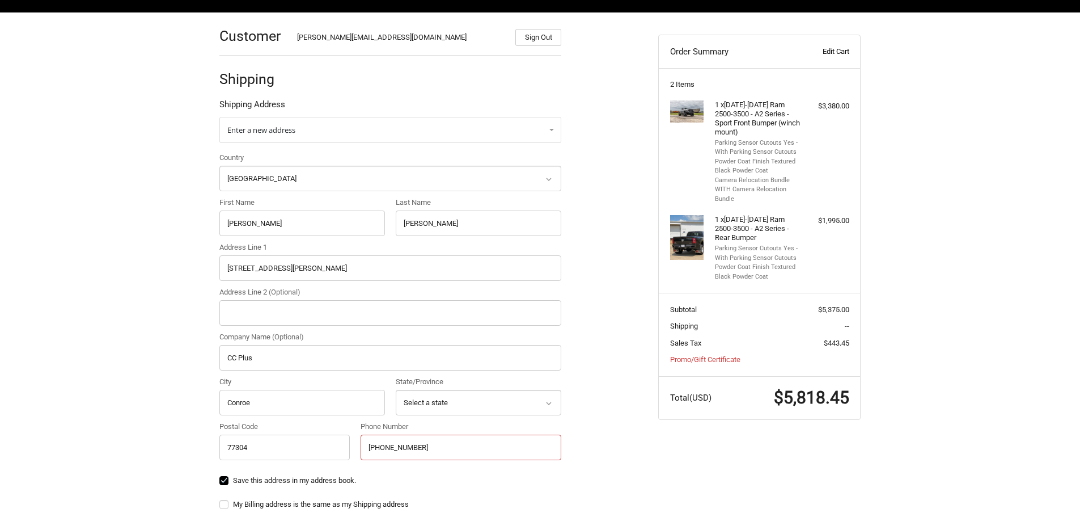
type input "[PHONE_NUMBER]"
click at [843, 50] on link "Edit Cart" at bounding box center [821, 51] width 56 height 11
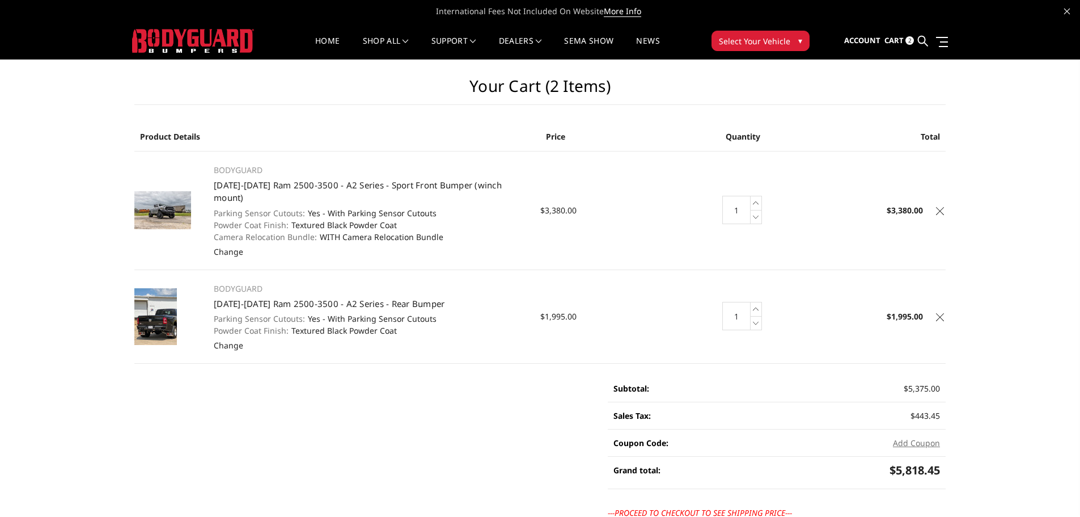
click at [941, 207] on icon at bounding box center [940, 211] width 8 height 8
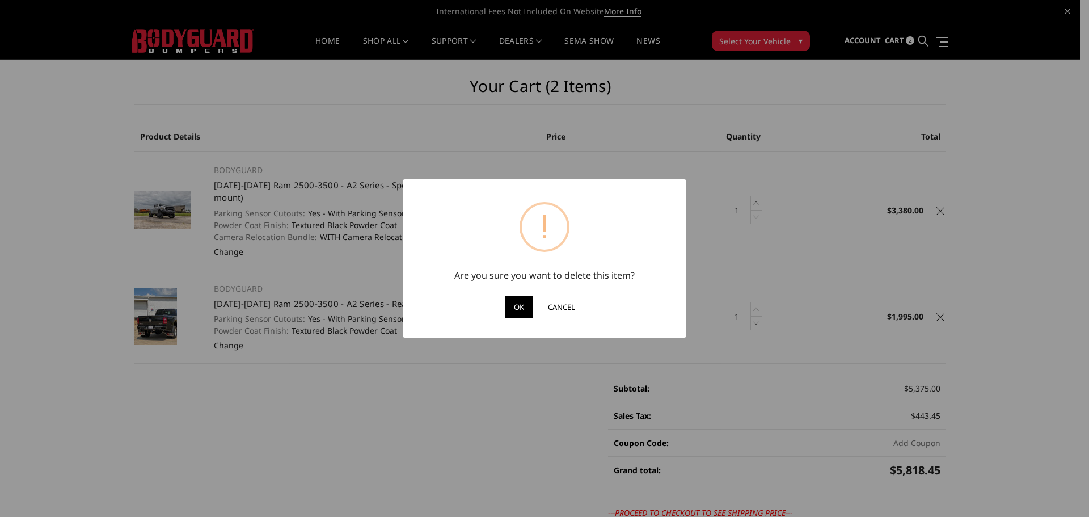
click at [515, 302] on button "OK" at bounding box center [519, 306] width 28 height 23
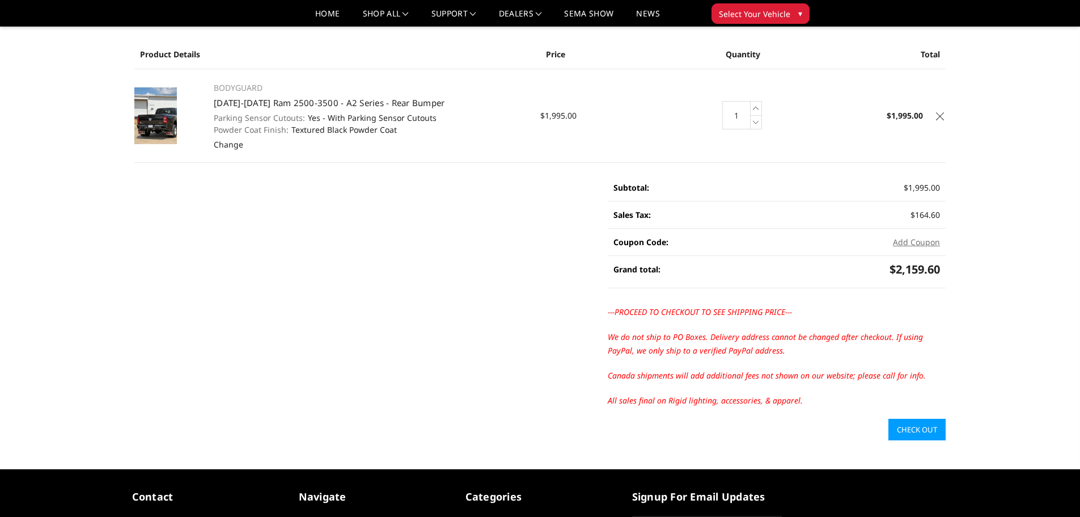
scroll to position [218, 0]
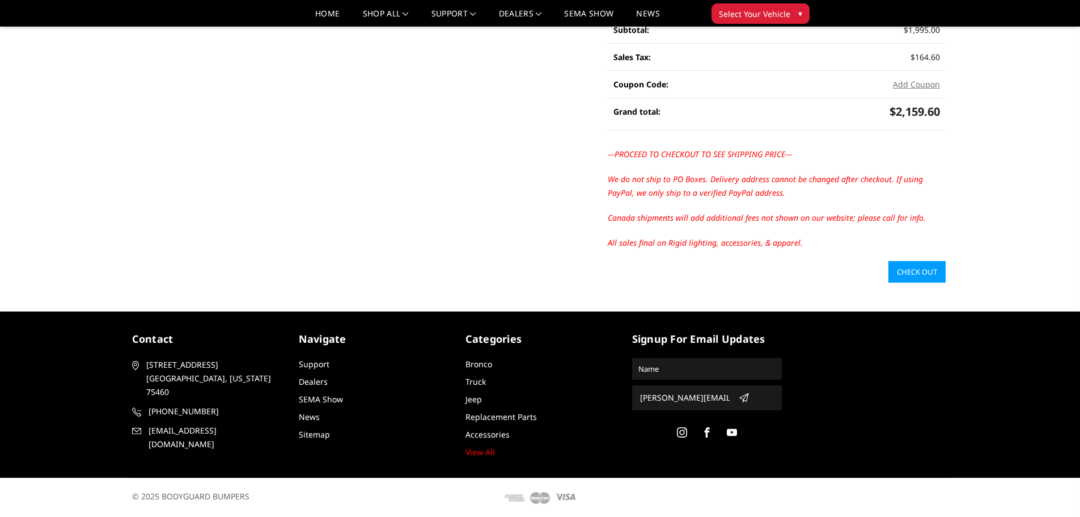
click at [924, 269] on link "Check out" at bounding box center [917, 272] width 57 height 22
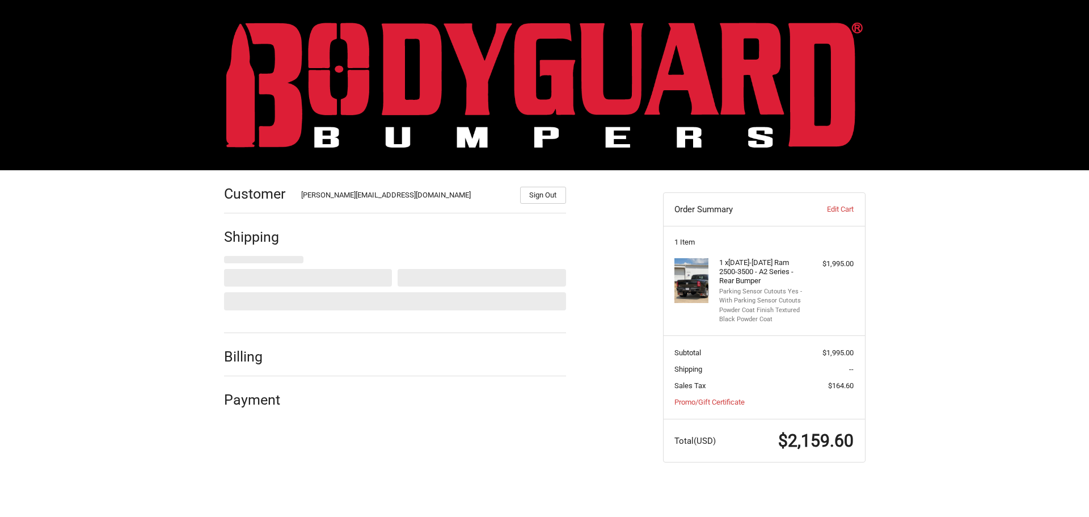
select select "US"
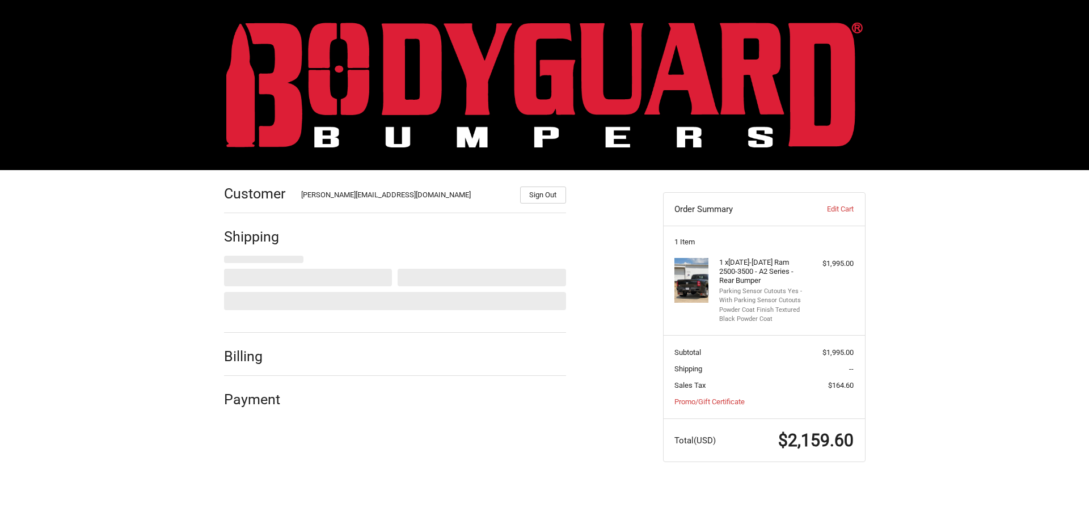
select select "[GEOGRAPHIC_DATA]"
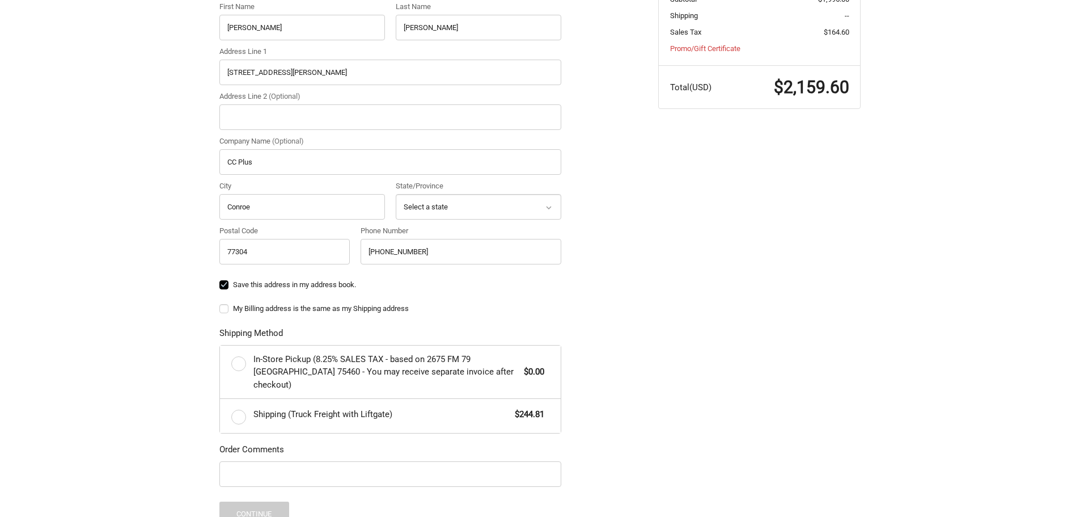
scroll to position [397, 0]
